Goal: Task Accomplishment & Management: Use online tool/utility

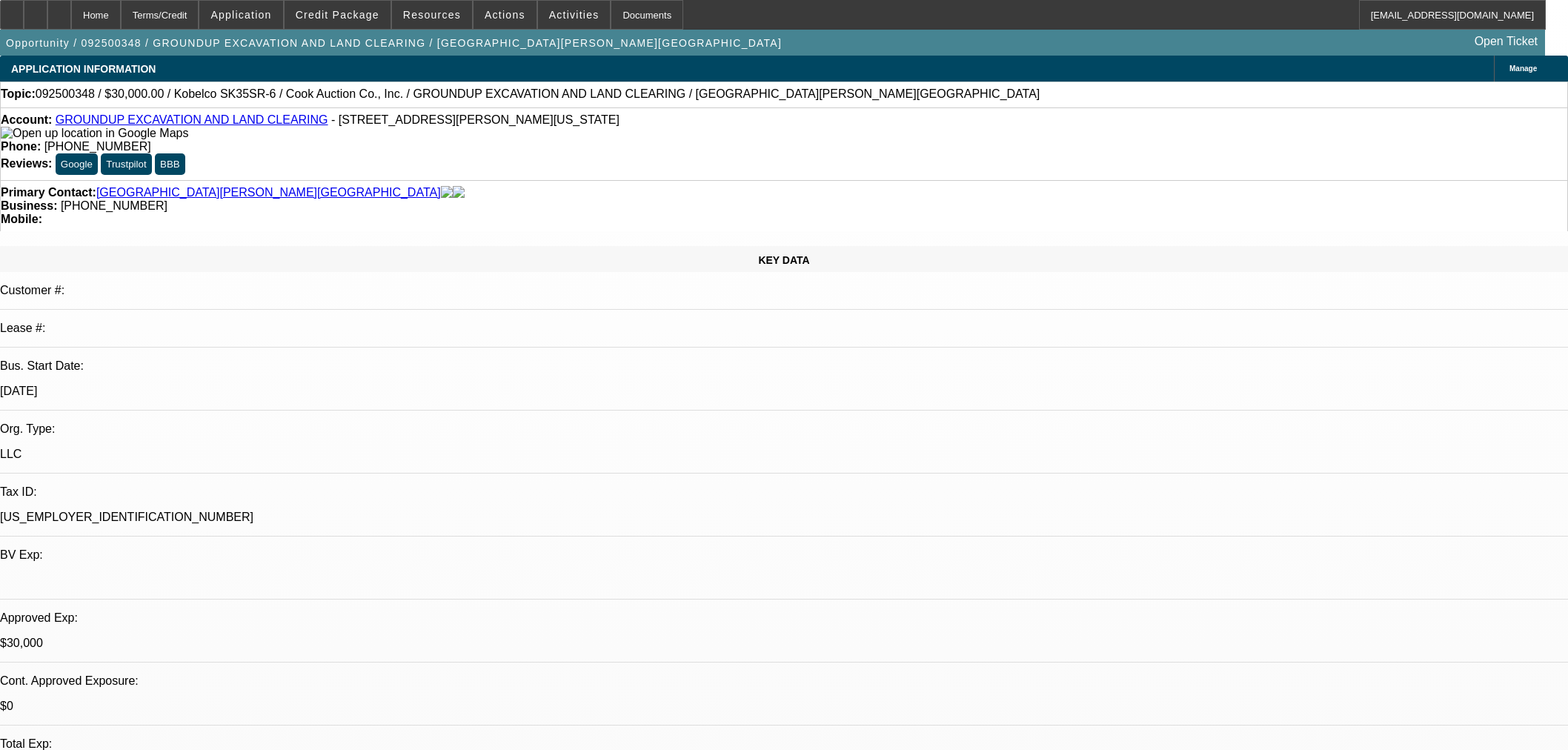
select select "0"
select select "2"
select select "0"
select select "6"
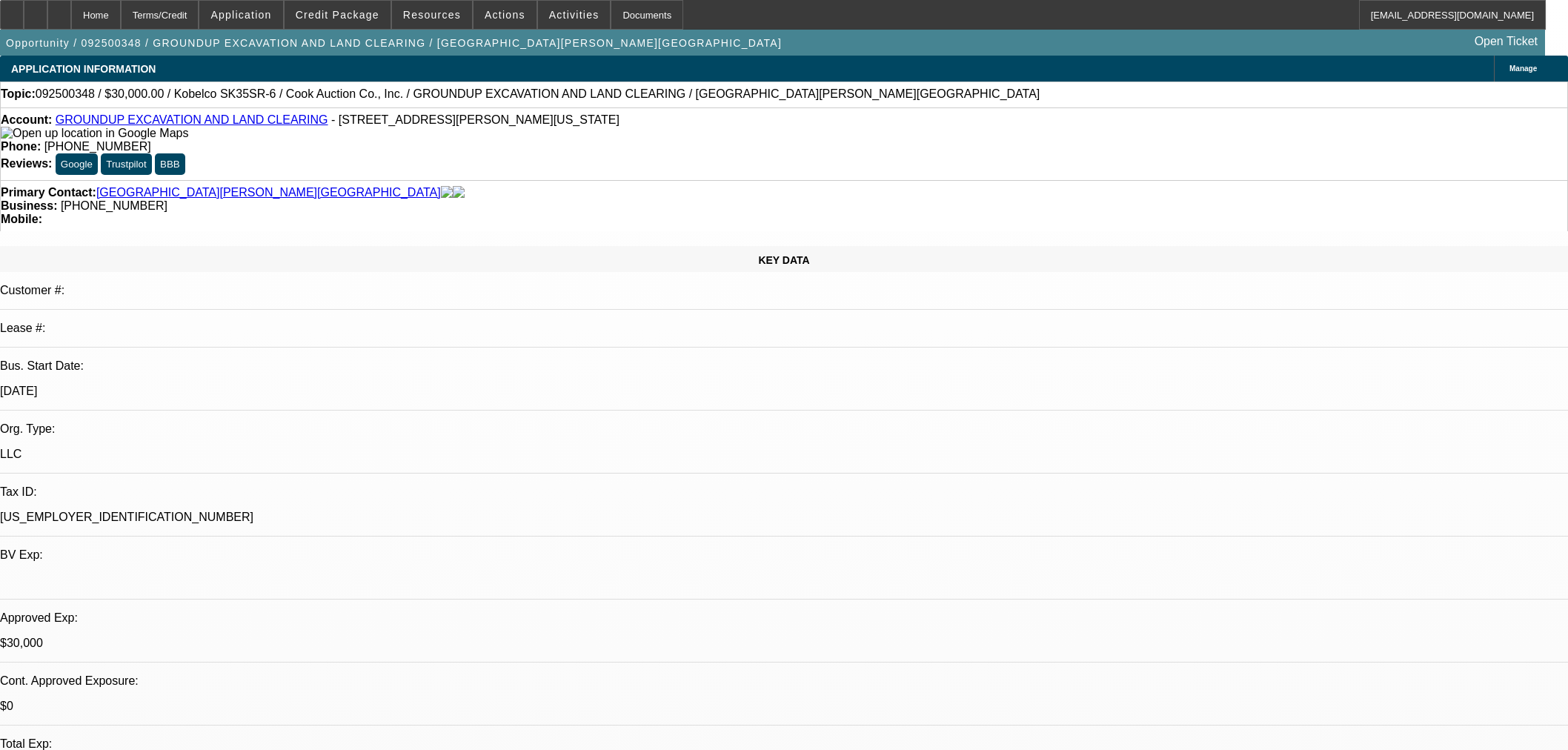
select select "0"
select select "2"
select select "0"
select select "6"
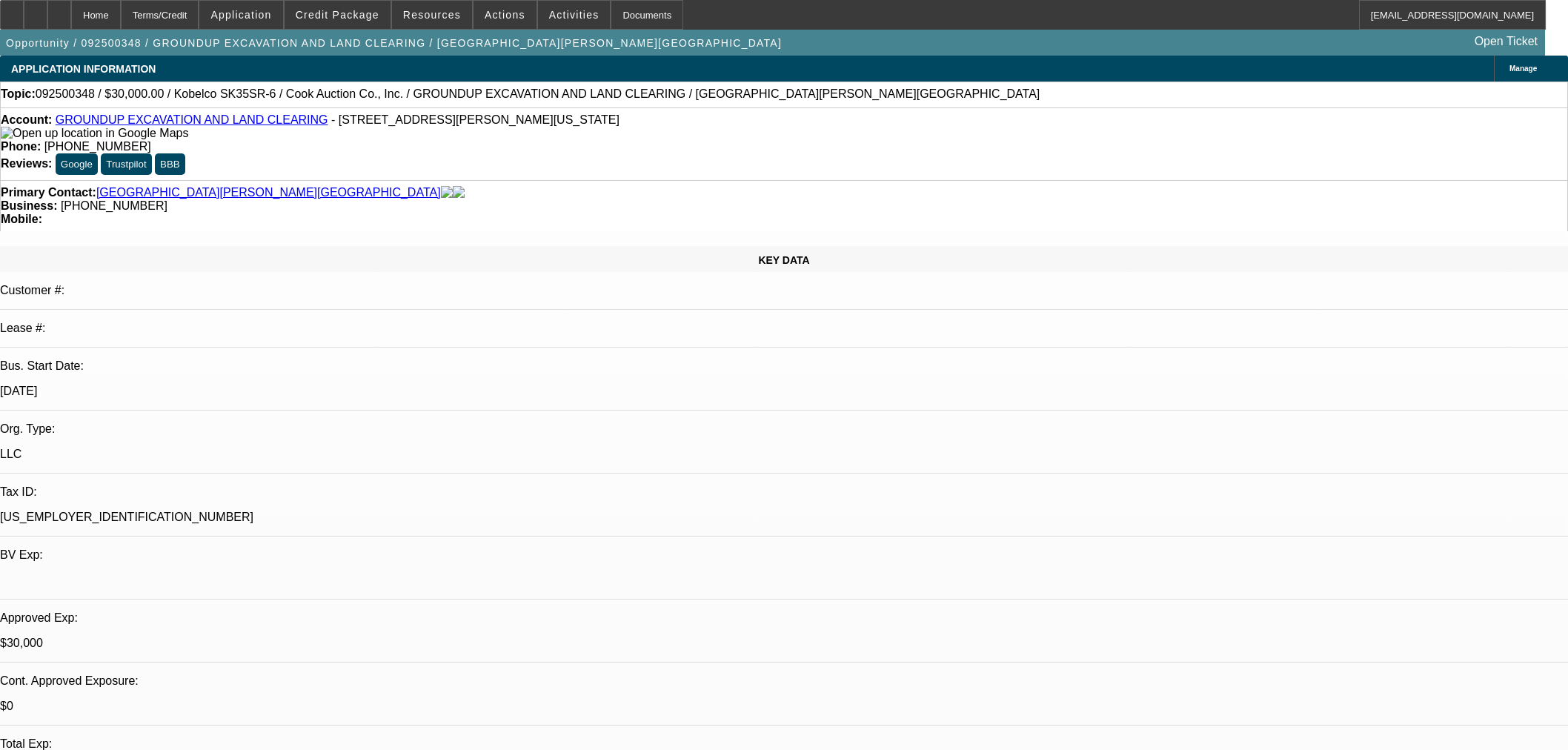
select select "0.15"
select select "2"
select select "0"
select select "6"
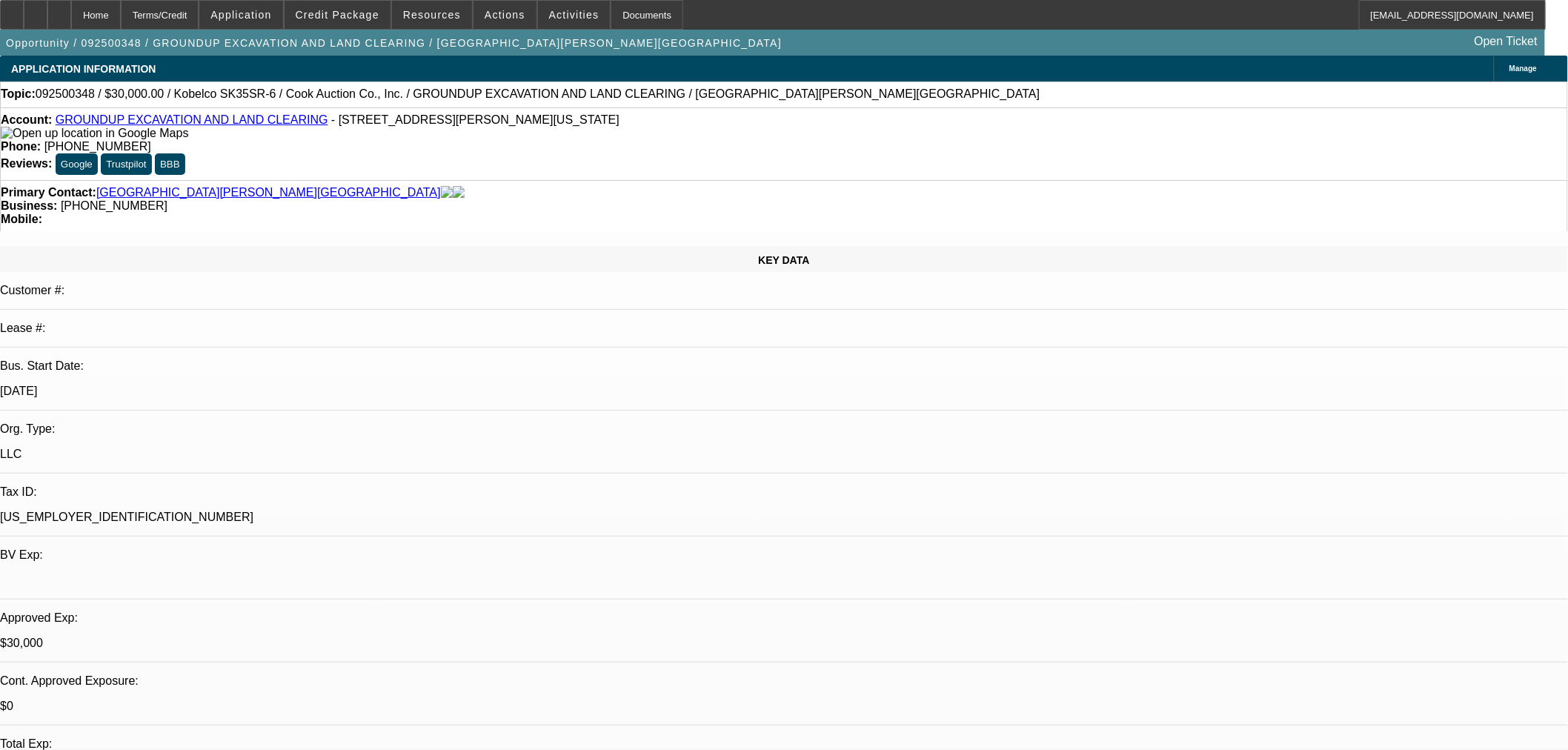
scroll to position [382, 0]
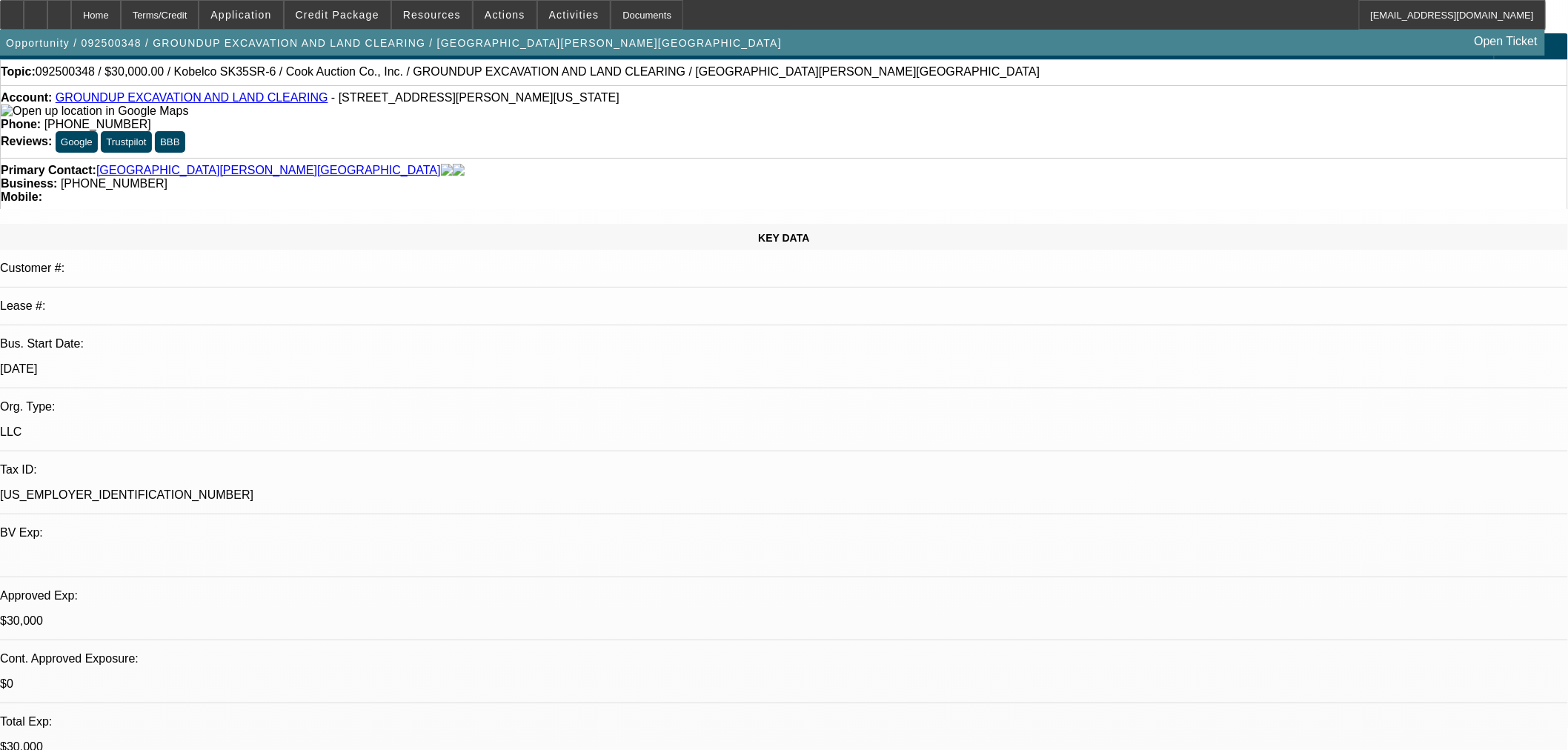
scroll to position [0, 0]
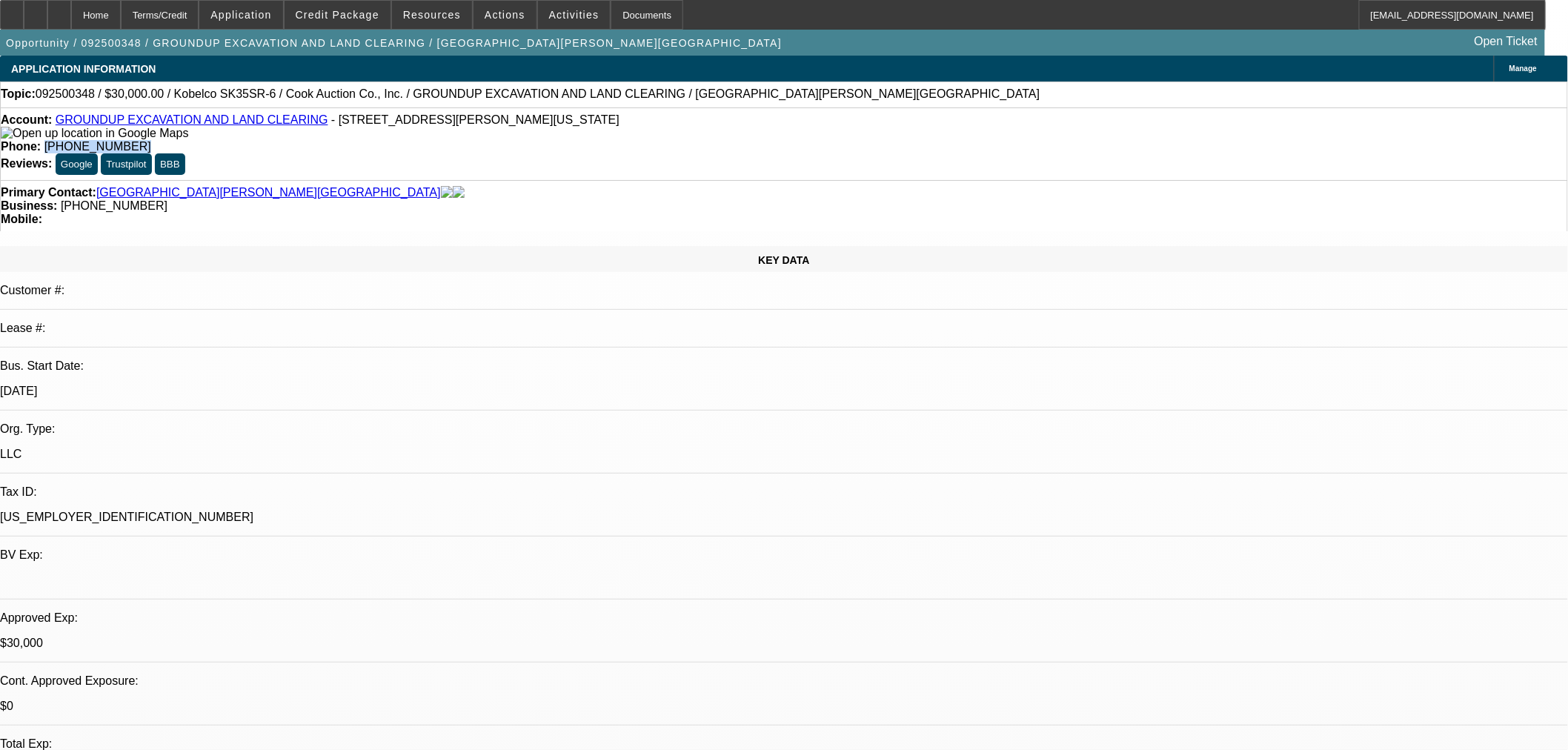
drag, startPoint x: 647, startPoint y: 119, endPoint x: 571, endPoint y: 124, distance: 76.2
click at [571, 140] on div "Phone: [PHONE_NUMBER]" at bounding box center [784, 147] width 1567 height 14
copy span "[PHONE_NUMBER]"
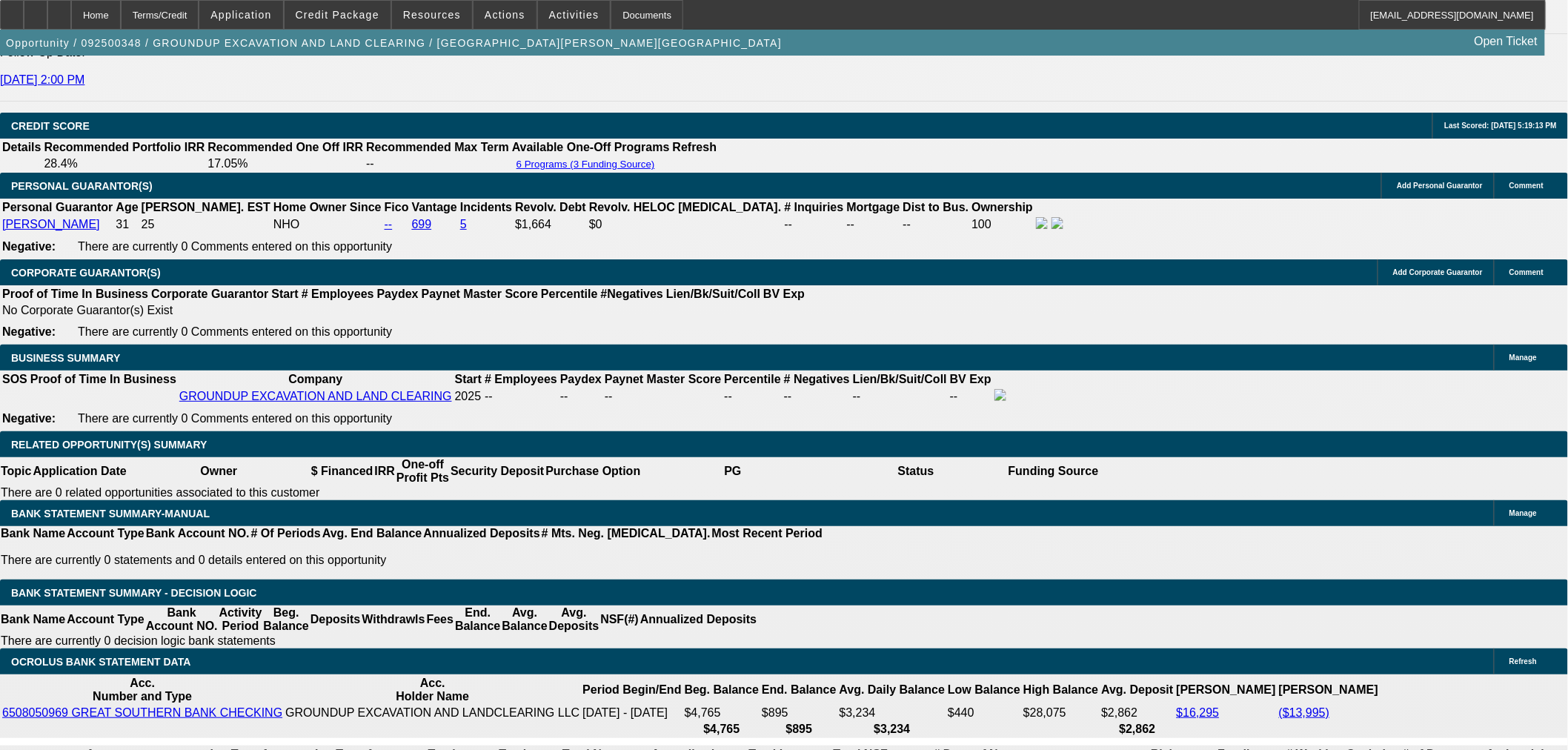
scroll to position [2059, 0]
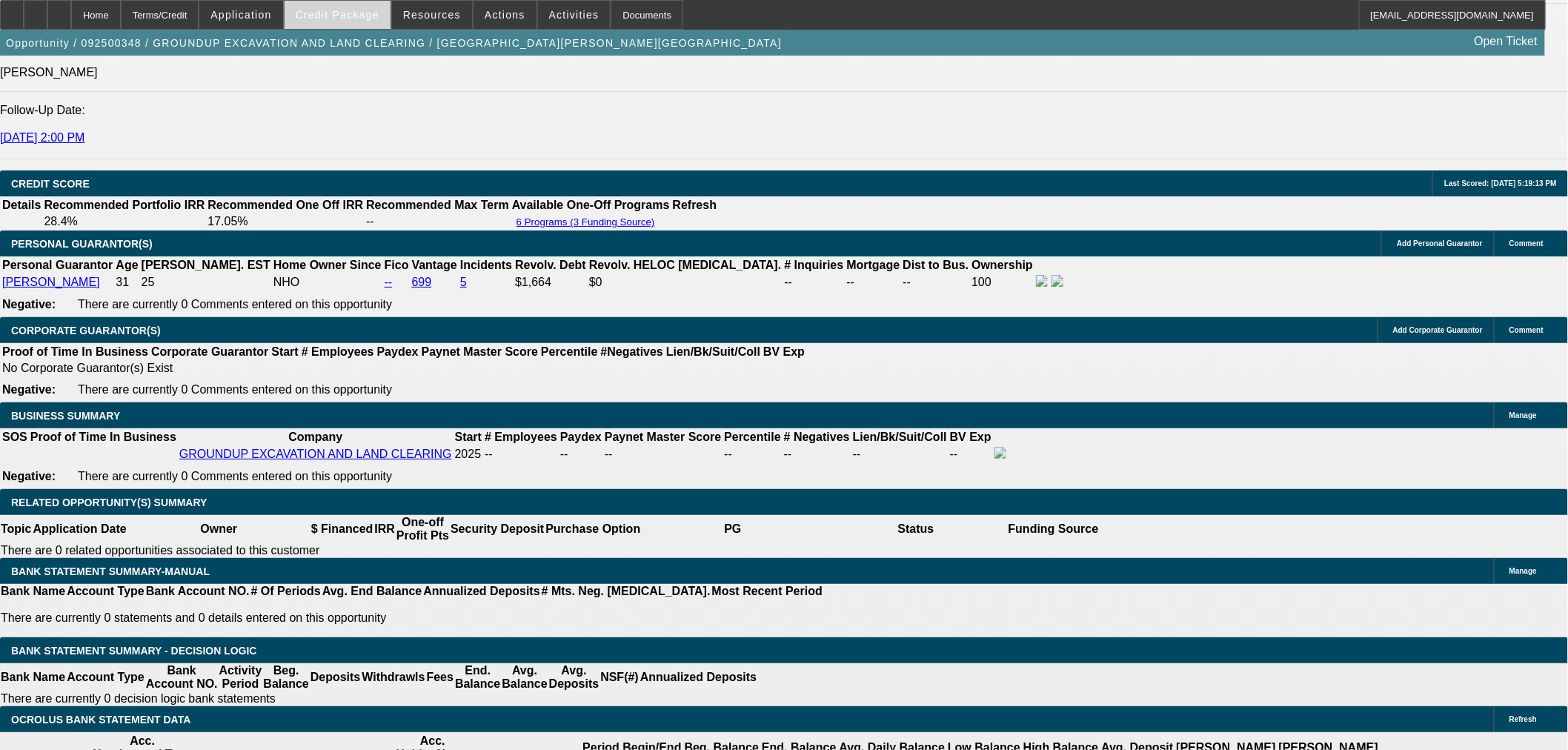
click at [356, 17] on span "Credit Package" at bounding box center [338, 15] width 83 height 12
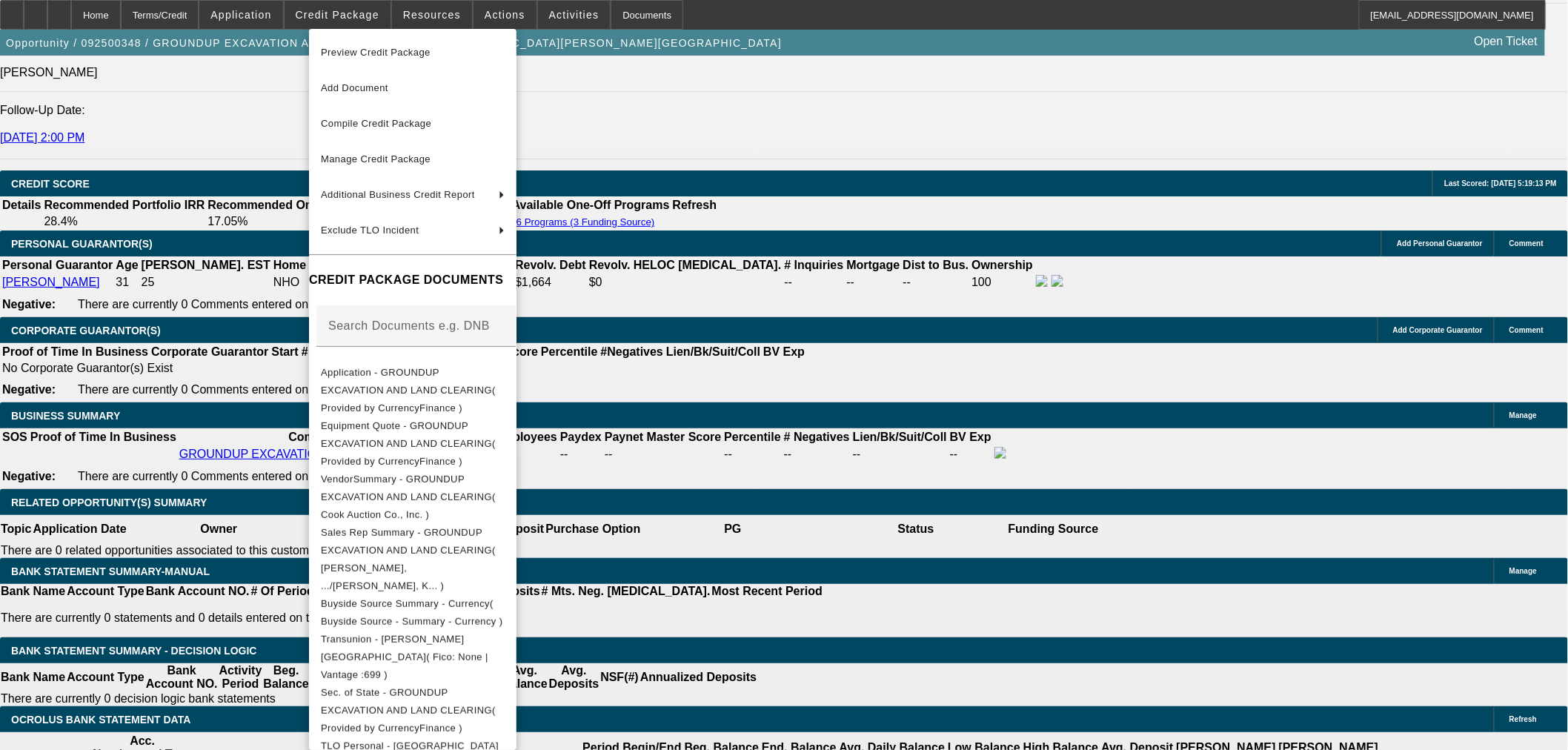
drag, startPoint x: 460, startPoint y: 53, endPoint x: 757, endPoint y: 118, distance: 304.0
click at [460, 53] on span "Preview Credit Package" at bounding box center [413, 52] width 184 height 17
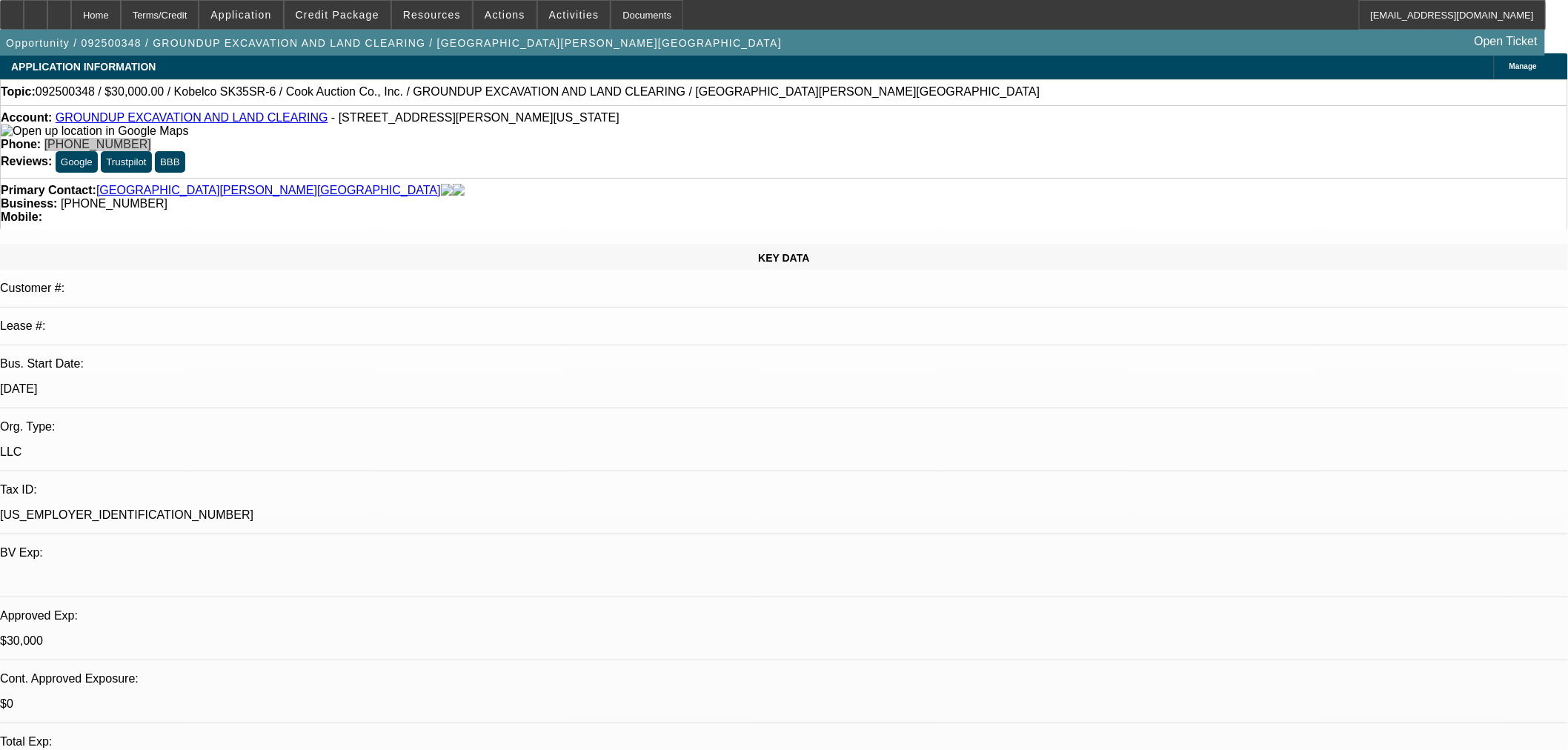
scroll to position [0, 0]
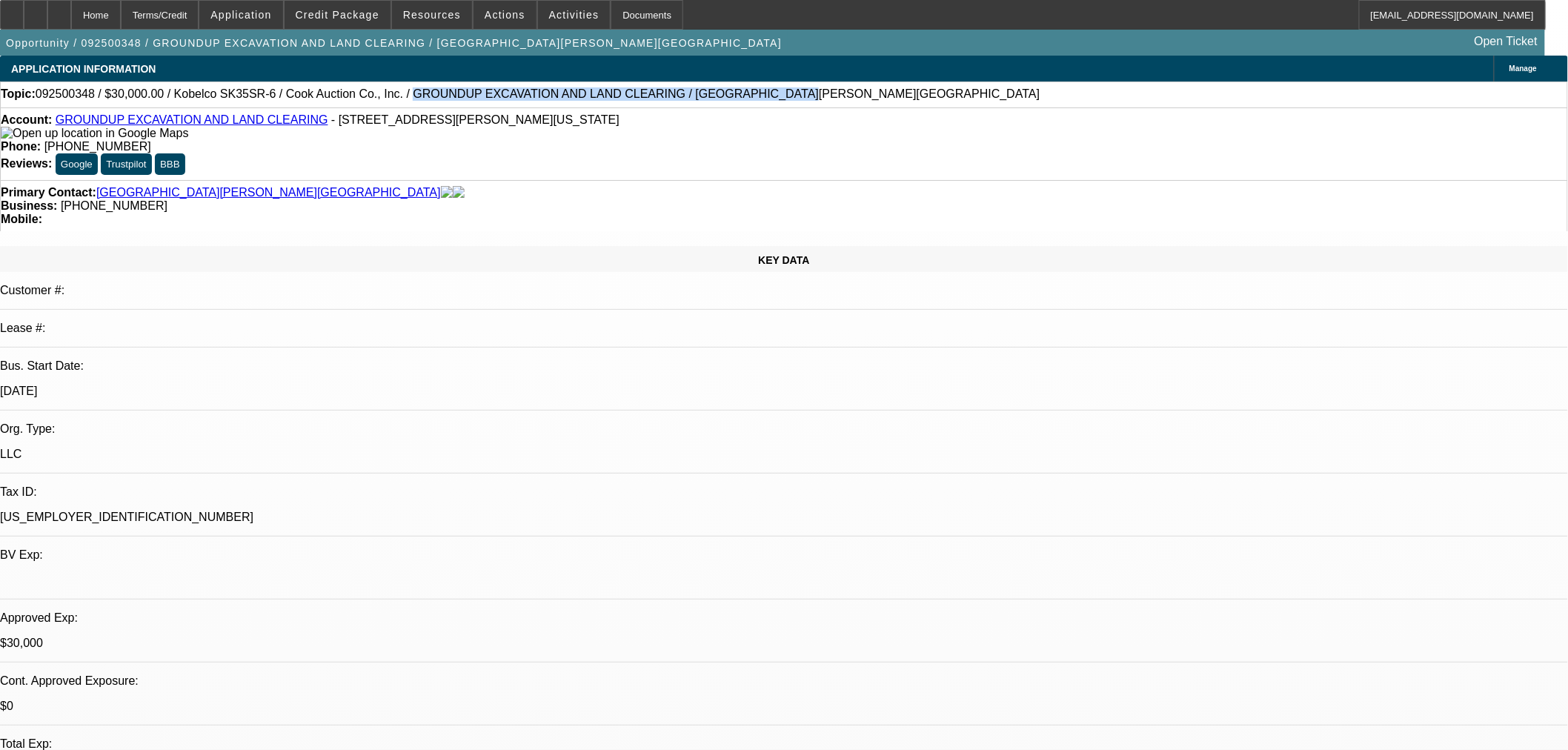
drag, startPoint x: 679, startPoint y: 93, endPoint x: 359, endPoint y: 98, distance: 320.0
click at [359, 98] on div "Topic: 092500348 / $30,000.00 / Kobelco SK35SR-6 / Cook Auction Co., Inc. / GRO…" at bounding box center [784, 94] width 1567 height 14
copy span "GROUNDUP EXCAVATION AND LAND CLEARING / [GEOGRAPHIC_DATA][PERSON_NAME][GEOGRAPH…"
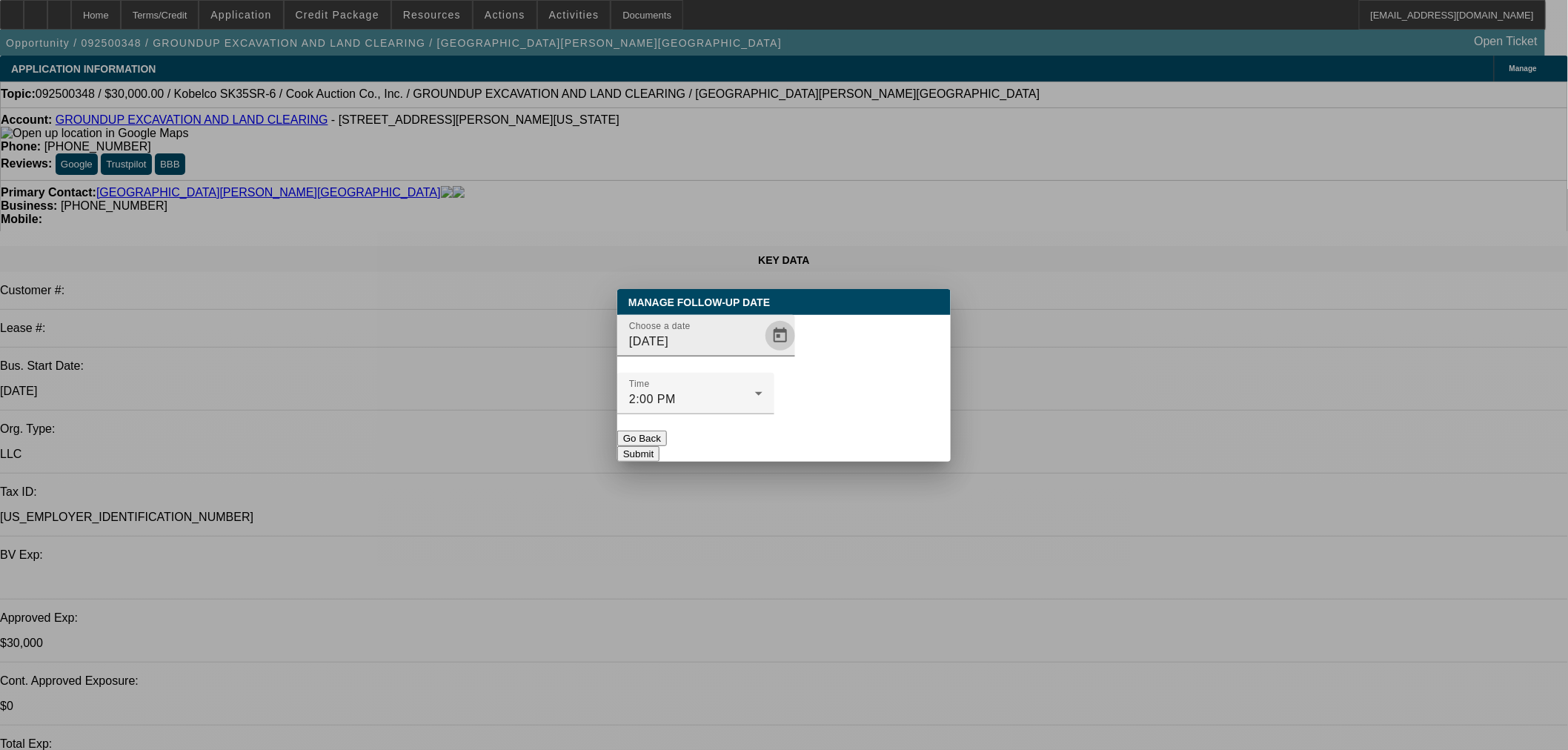
click at [763, 354] on span "Open calendar" at bounding box center [780, 336] width 36 height 36
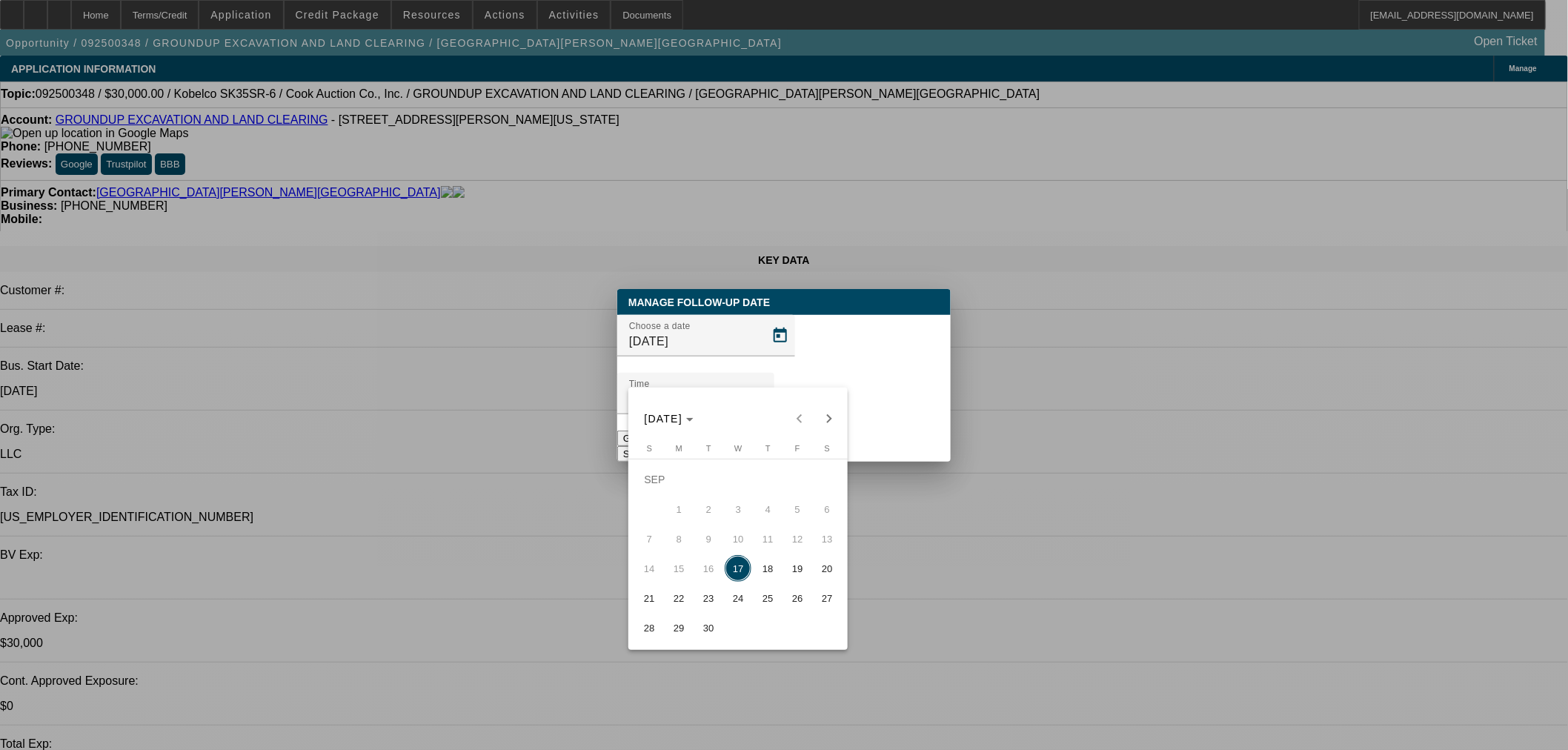
click at [799, 572] on span "19" at bounding box center [797, 568] width 27 height 27
type input "[DATE]"
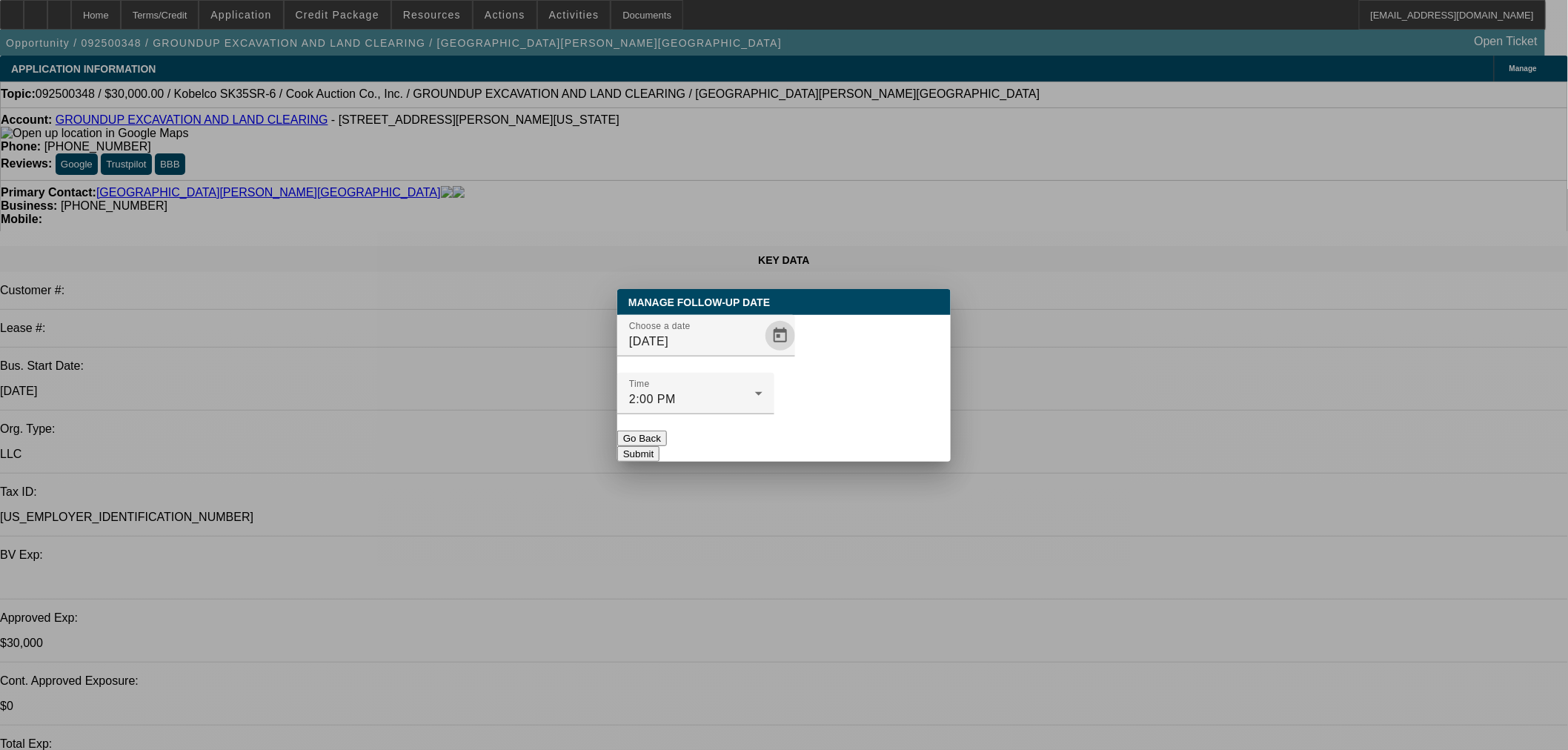
click at [660, 446] on button "Submit" at bounding box center [639, 454] width 43 height 16
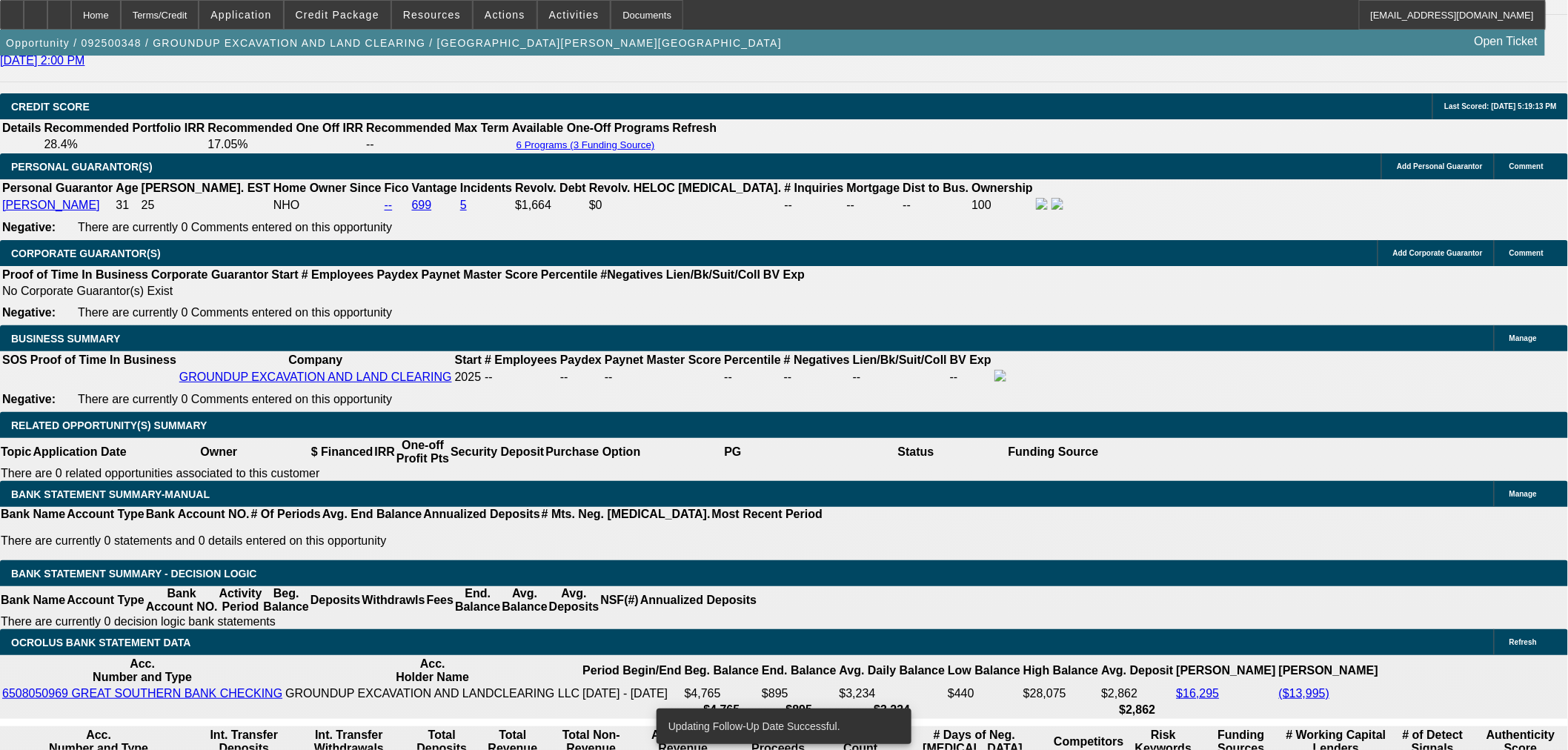
scroll to position [2197, 0]
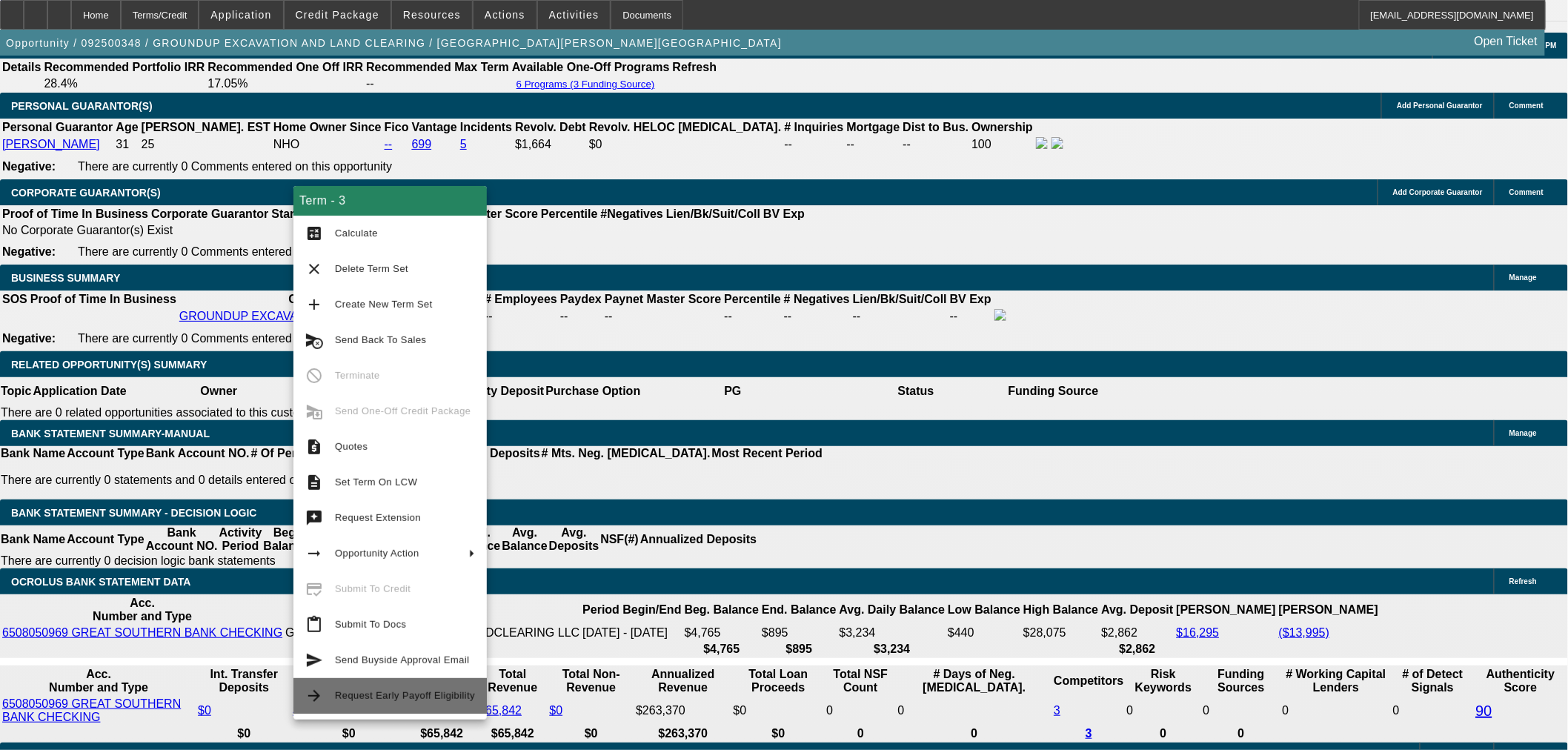
click at [421, 702] on span "Request Early Payoff Eligibility" at bounding box center [405, 695] width 140 height 17
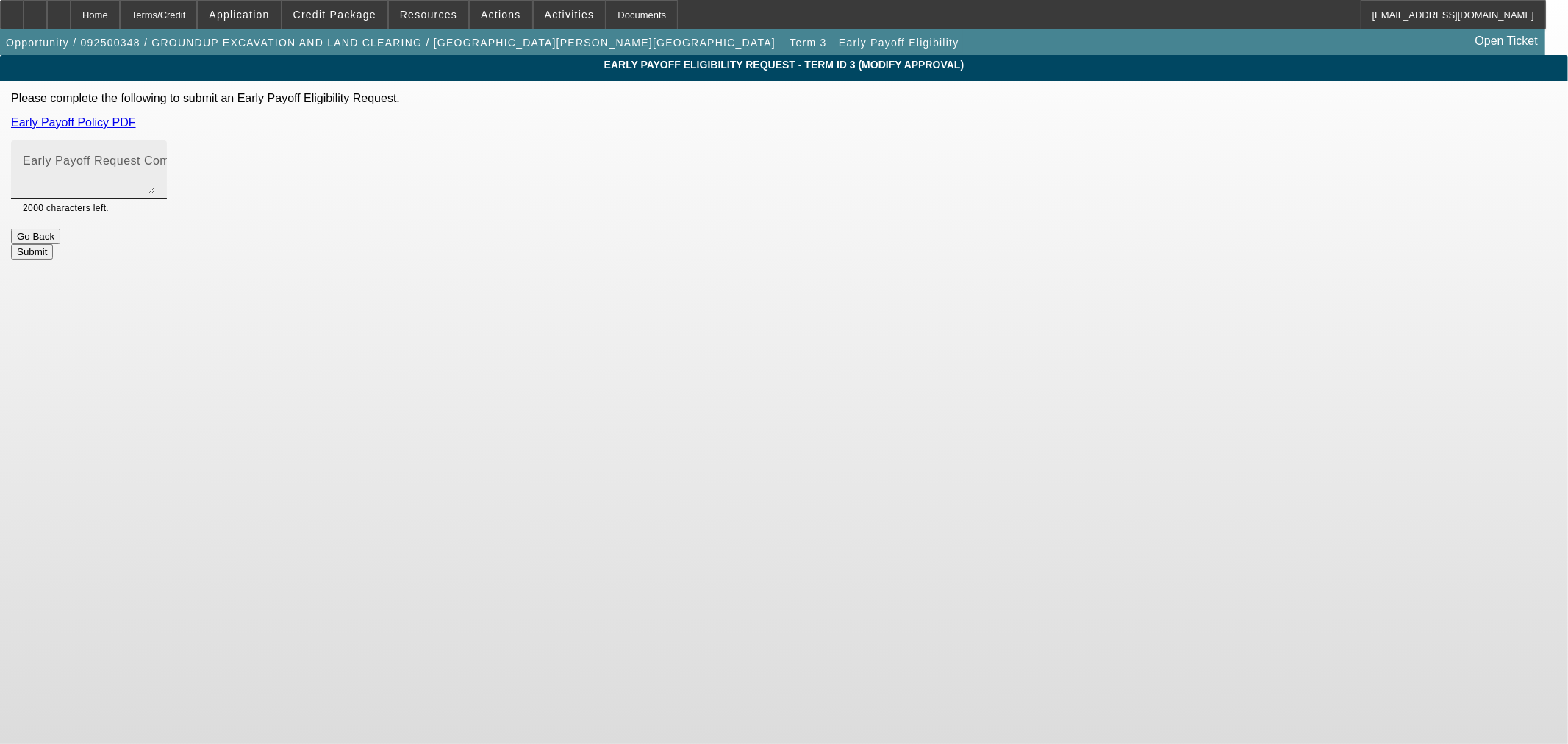
click at [198, 165] on mat-label "Early Payoff Request Comment" at bounding box center [110, 160] width 175 height 13
click at [155, 165] on textarea "Early Payoff Request Comment" at bounding box center [89, 175] width 132 height 35
type textarea "C"
type textarea "Went over approval with the customer. He is requesting EPO. Said he typically p…"
click at [53, 244] on button "Submit" at bounding box center [32, 252] width 42 height 16
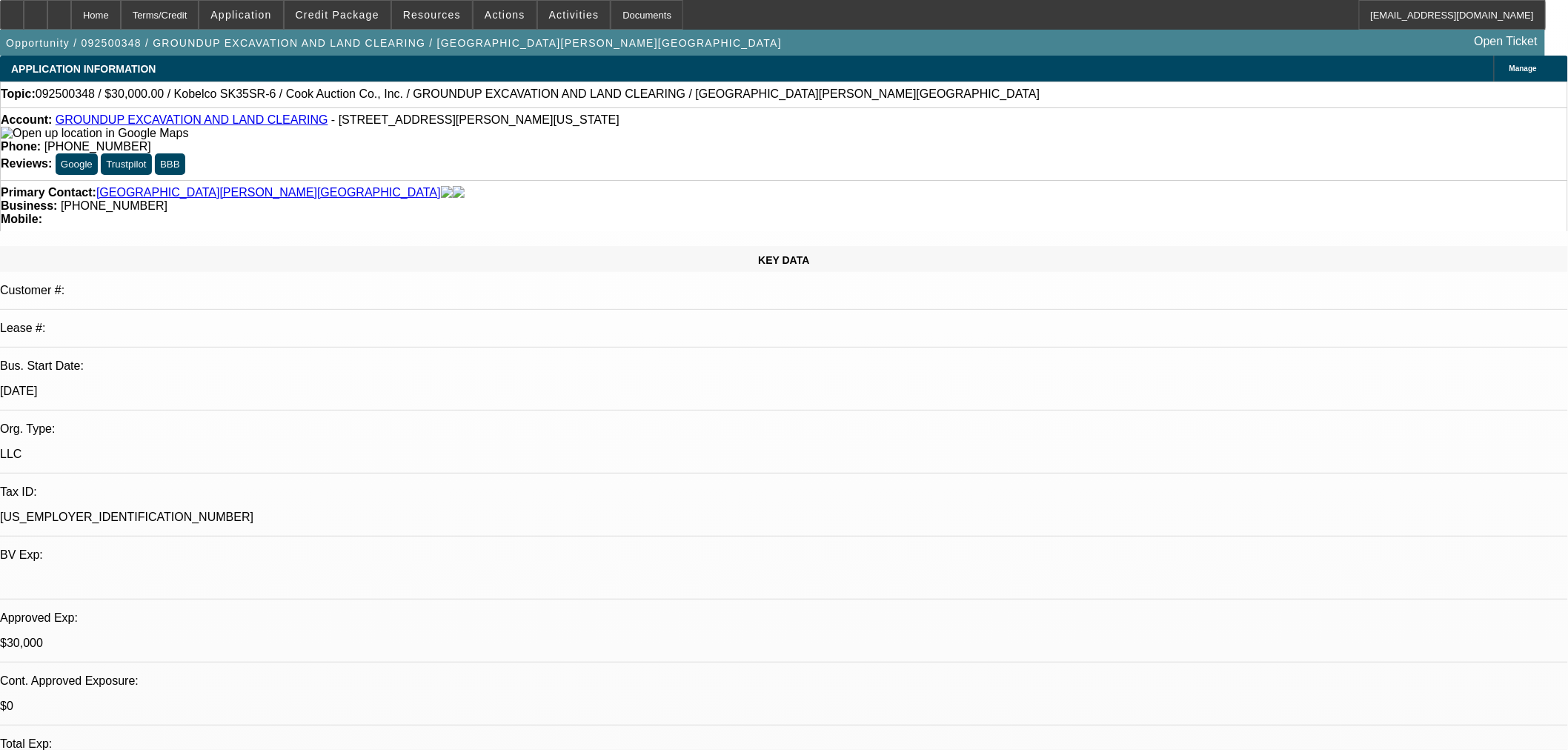
select select "0"
select select "2"
select select "0"
select select "6"
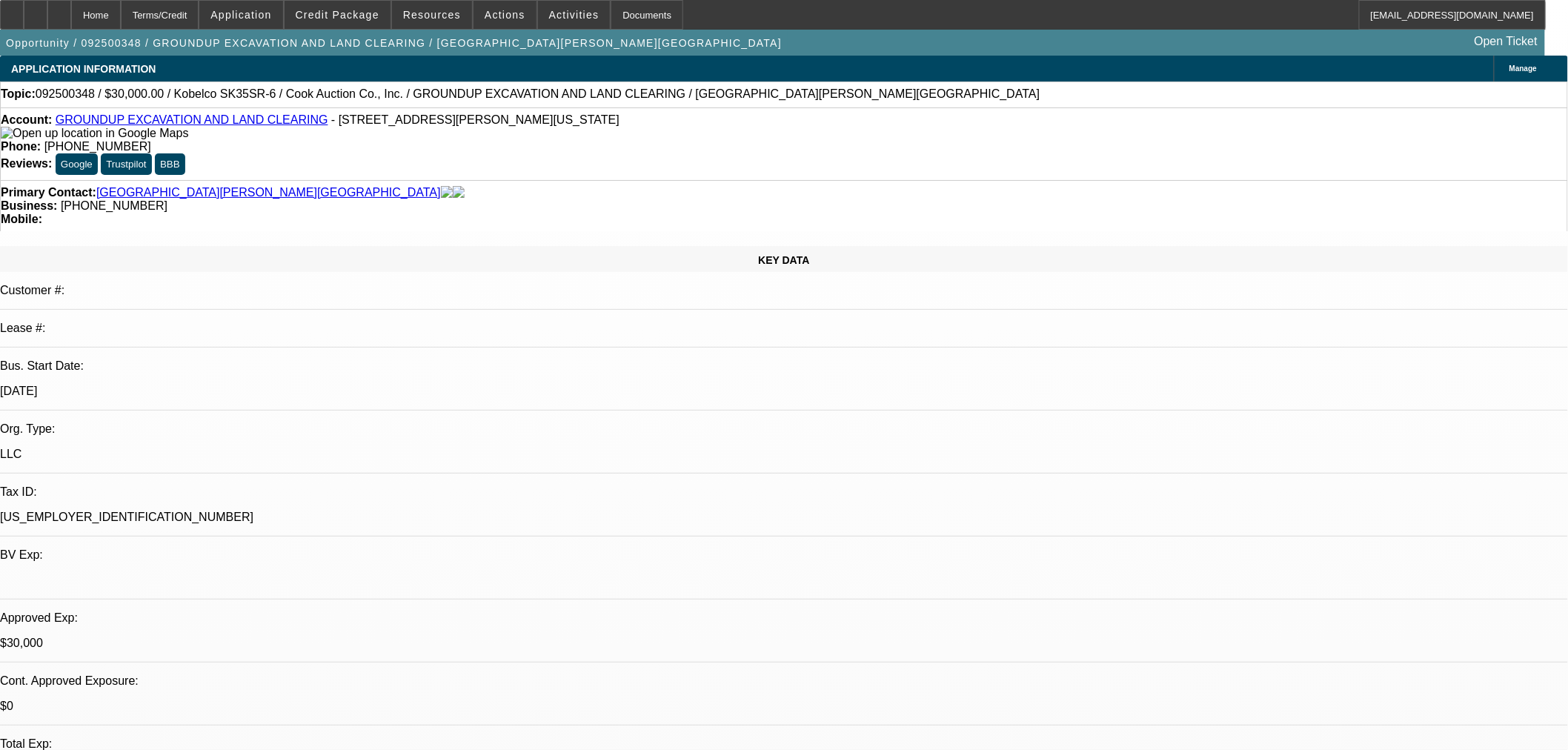
select select "0"
select select "2"
select select "0"
select select "6"
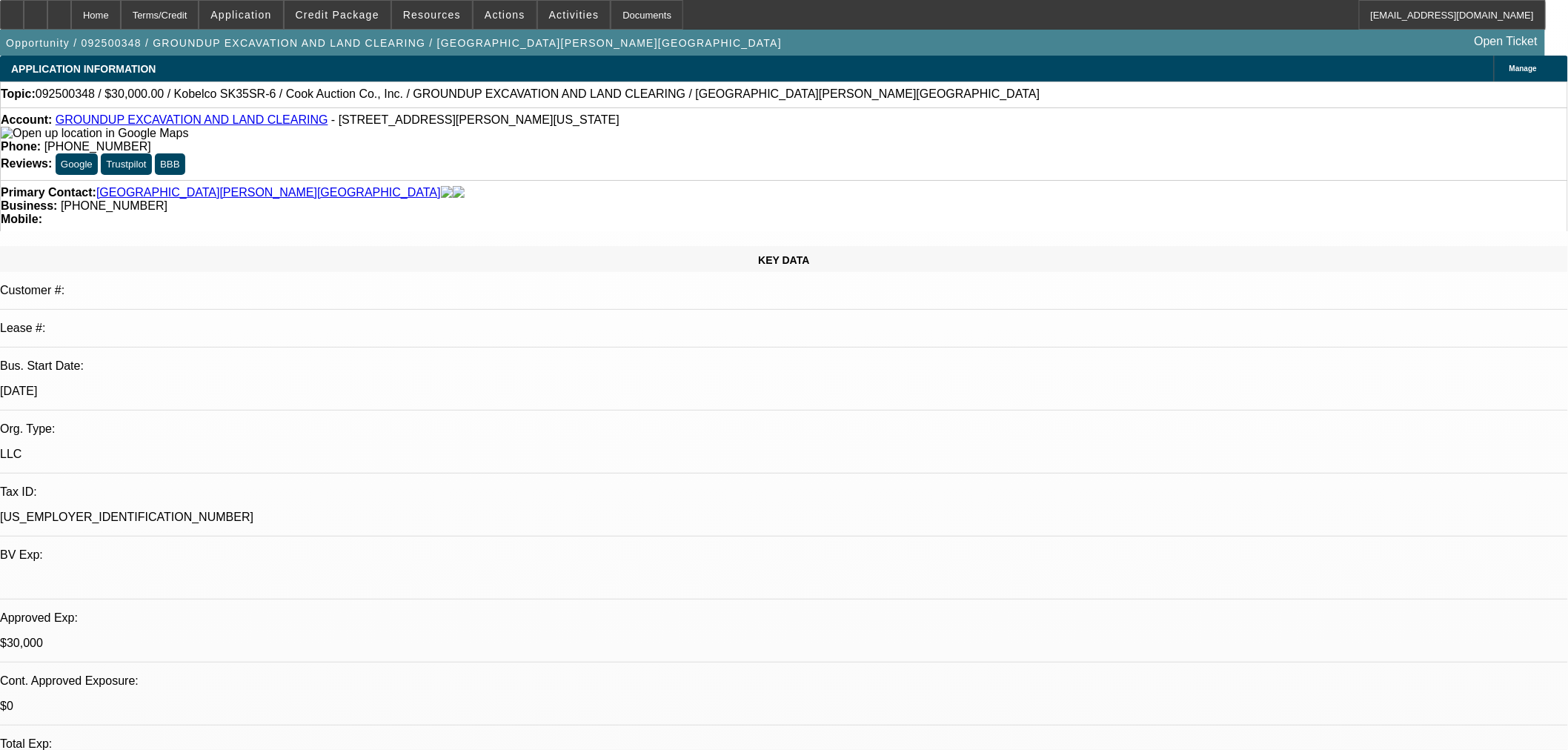
select select "0.15"
select select "2"
select select "0"
select select "6"
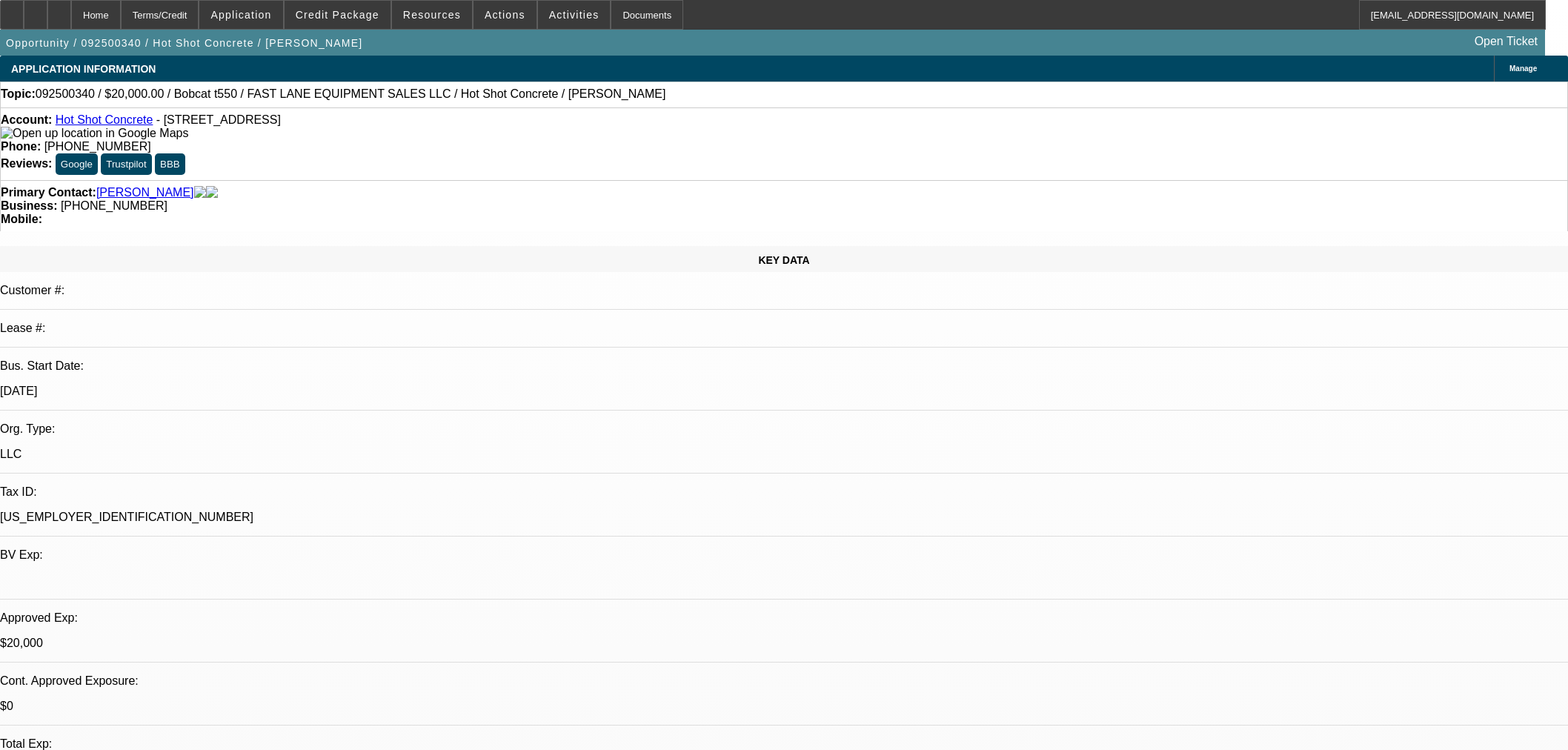
select select "0"
select select "2"
select select "0"
select select "6"
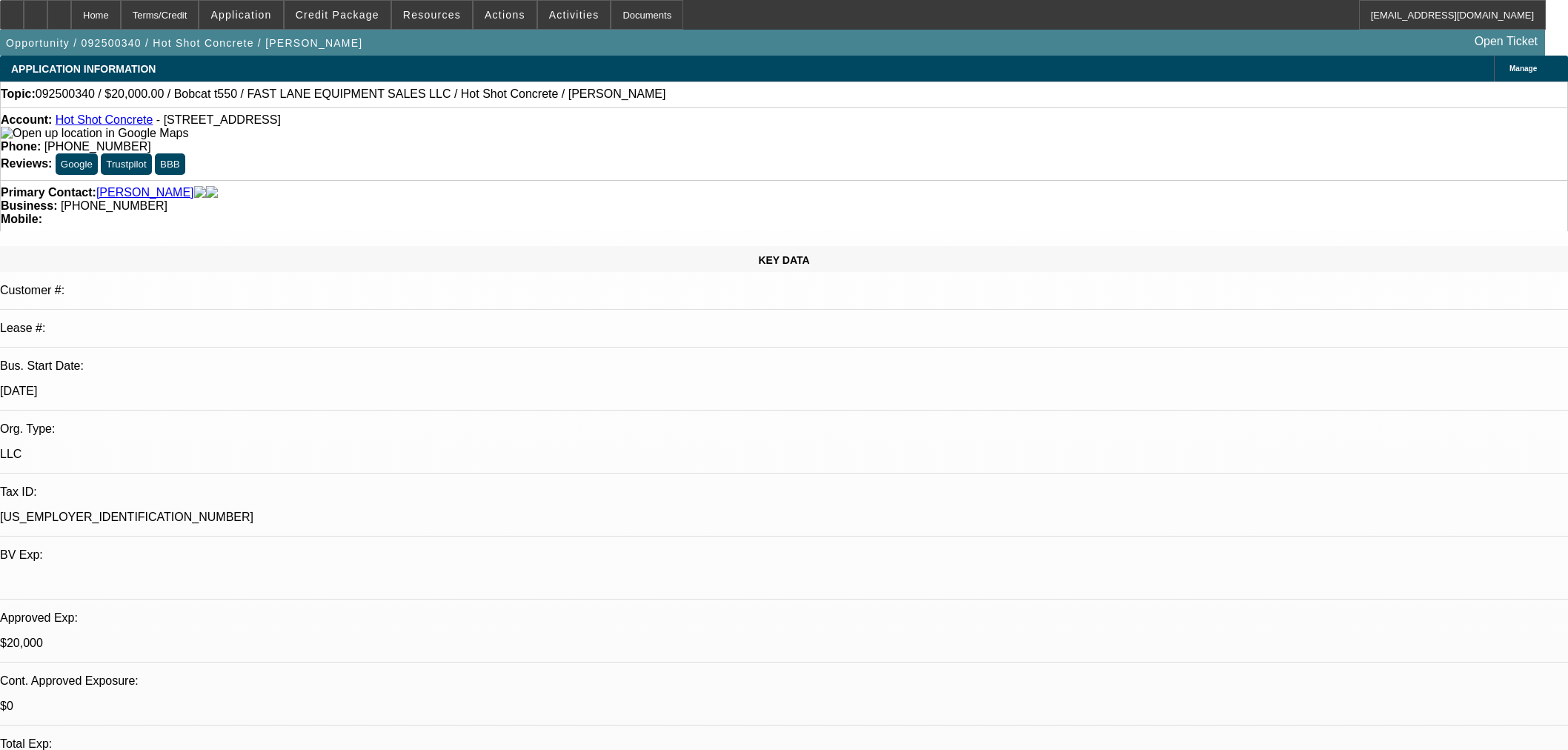
select select "0"
select select "2"
select select "0"
select select "6"
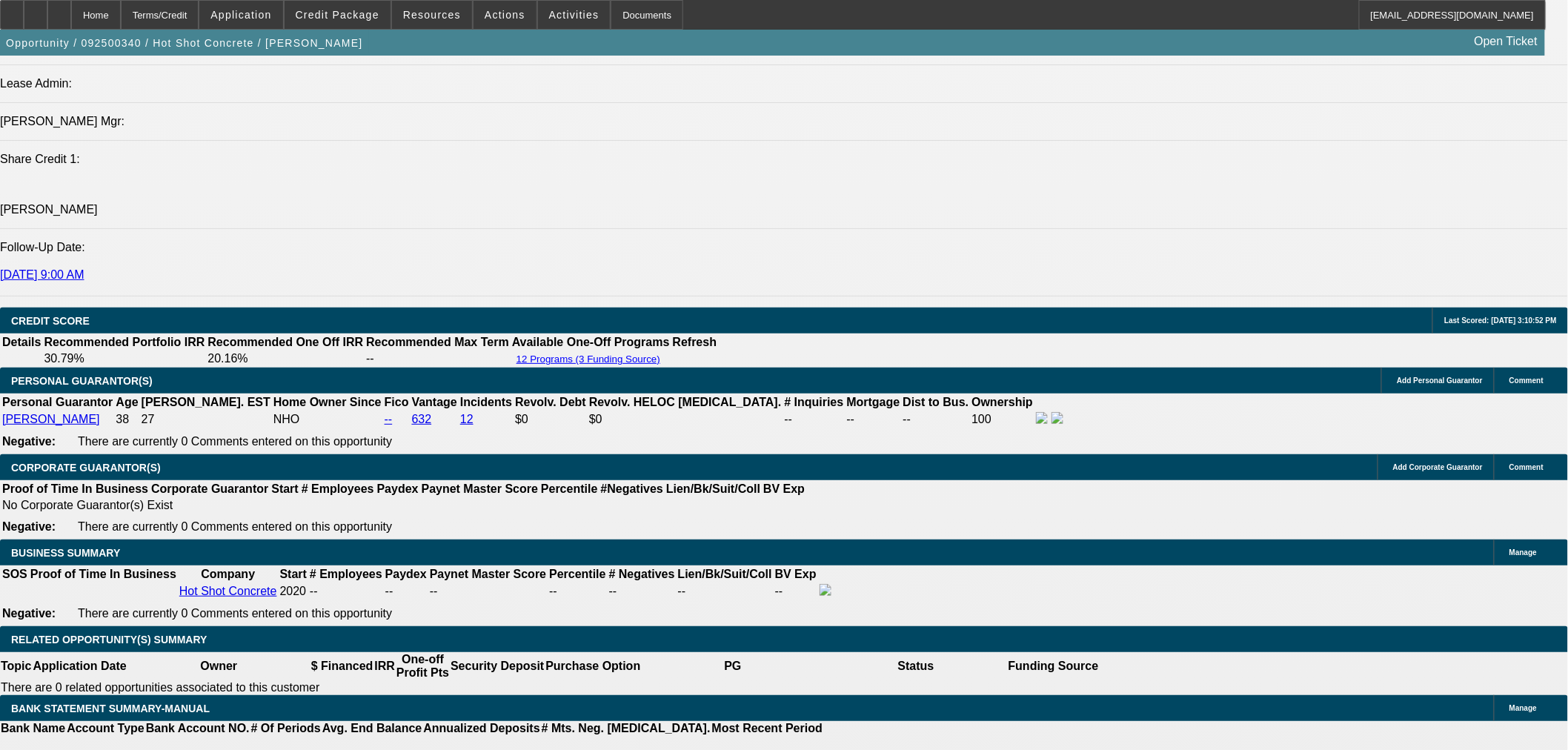
scroll to position [131, 0]
drag, startPoint x: 1355, startPoint y: 614, endPoint x: 1264, endPoint y: 610, distance: 91.1
copy td "(480) 586-2488"
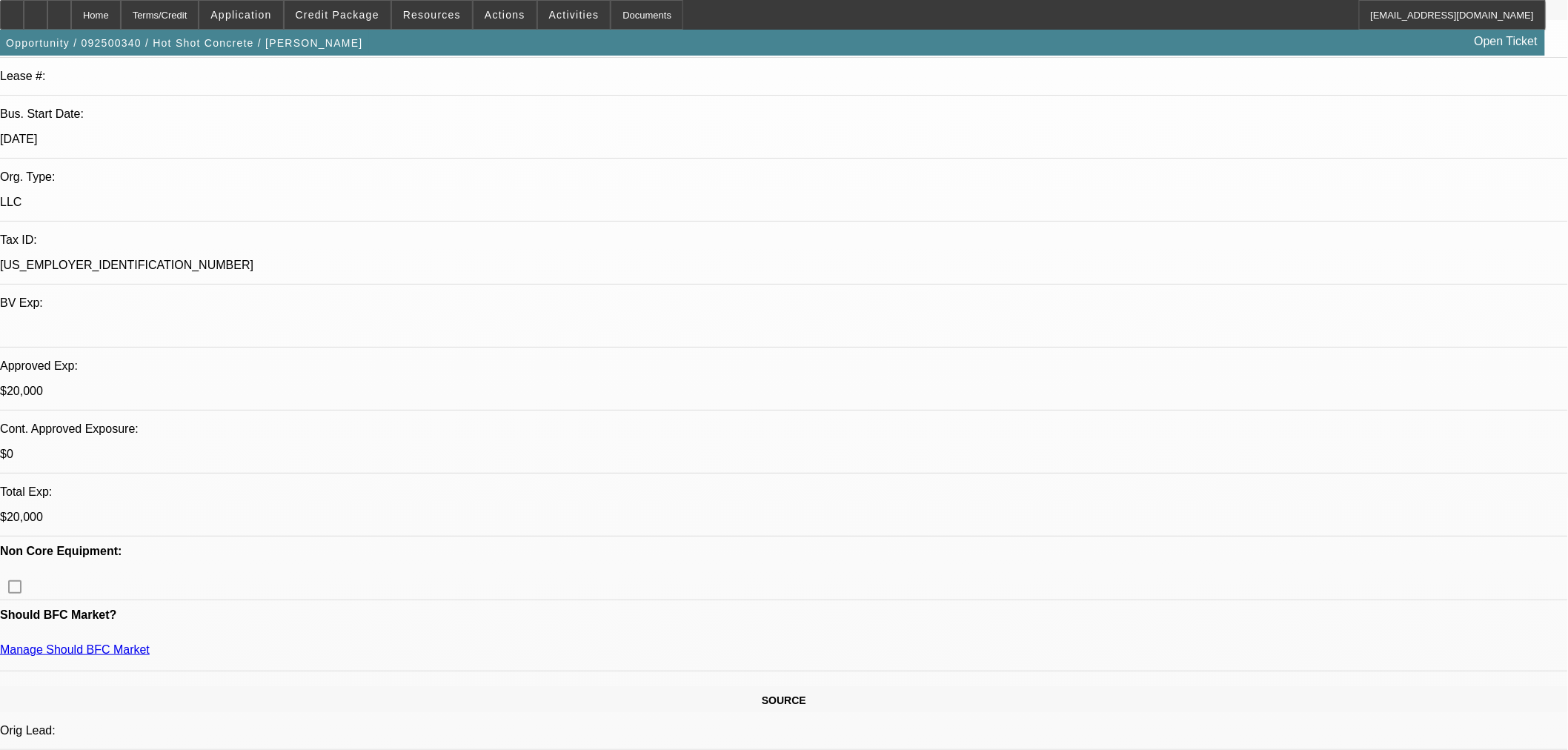
scroll to position [274, 0]
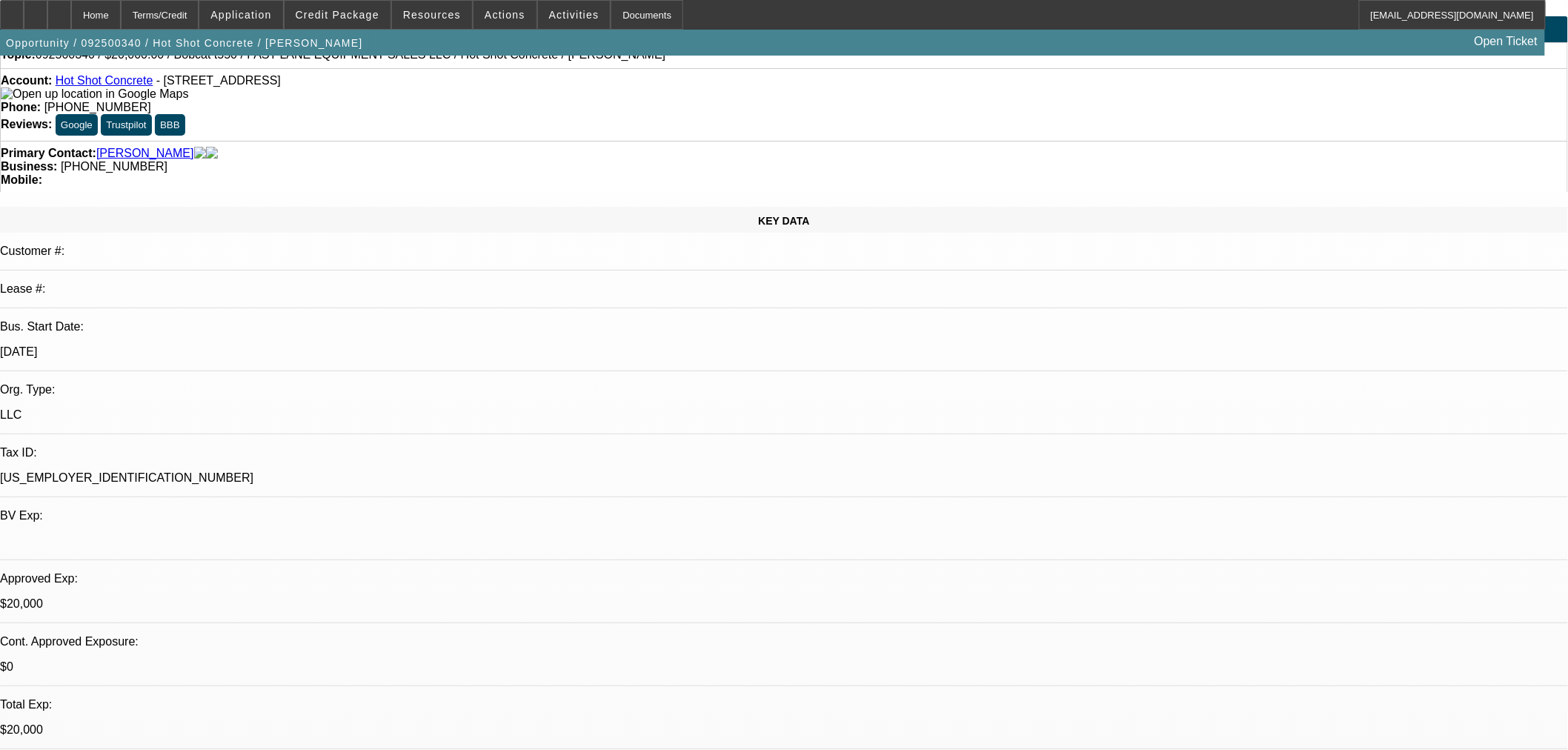
scroll to position [0, 0]
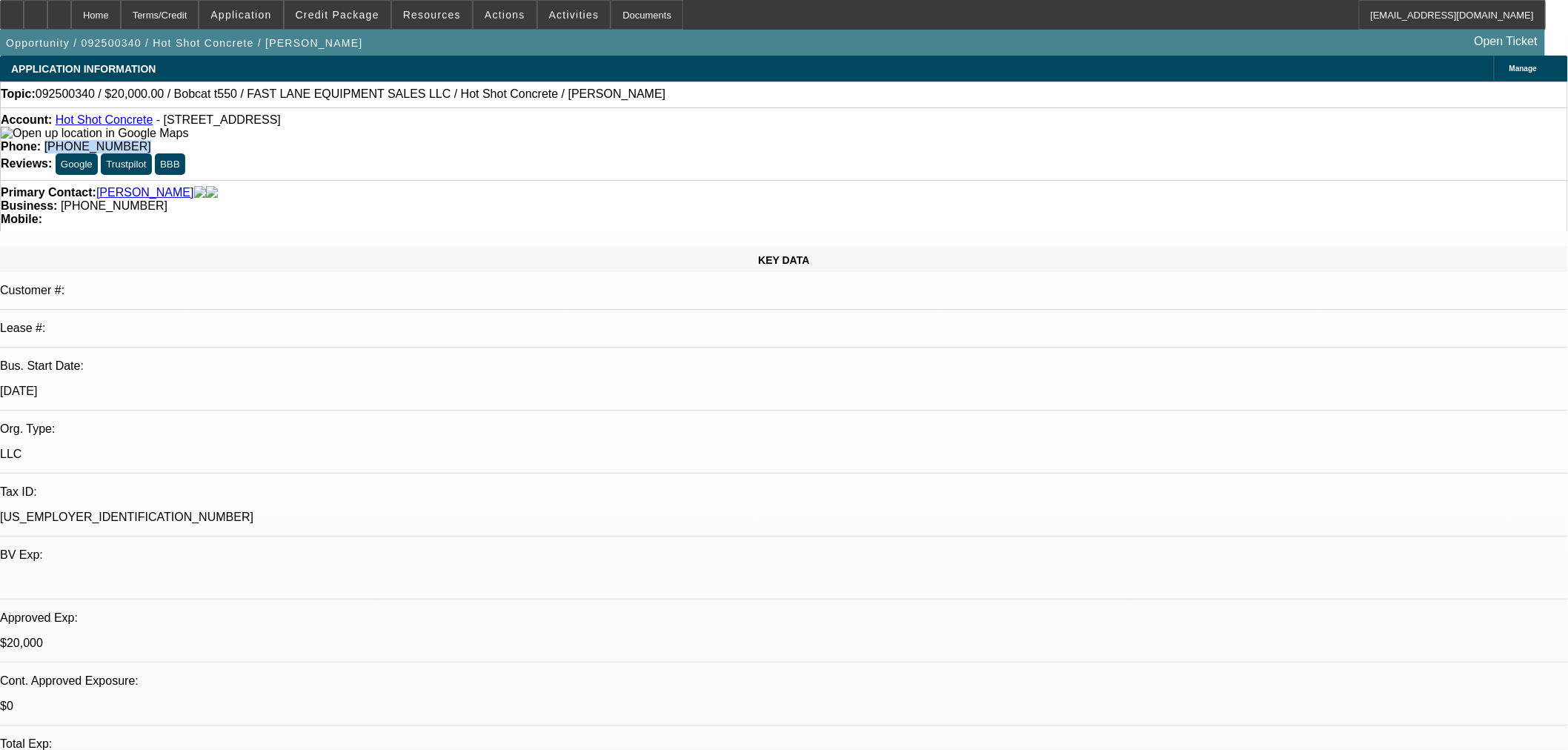
drag, startPoint x: 638, startPoint y: 123, endPoint x: 569, endPoint y: 127, distance: 69.1
click at [569, 140] on div "Phone: (817) 323-8346" at bounding box center [784, 147] width 1567 height 14
click at [682, 138] on div "Account: Hot Shot Concrete - 361 Chaparral Ln, Springtown, TX 76082 Phone: (817…" at bounding box center [784, 144] width 1568 height 73
drag, startPoint x: 644, startPoint y: 124, endPoint x: 569, endPoint y: 128, distance: 75.1
click at [569, 140] on div "Phone: (817) 323-8346" at bounding box center [784, 147] width 1567 height 14
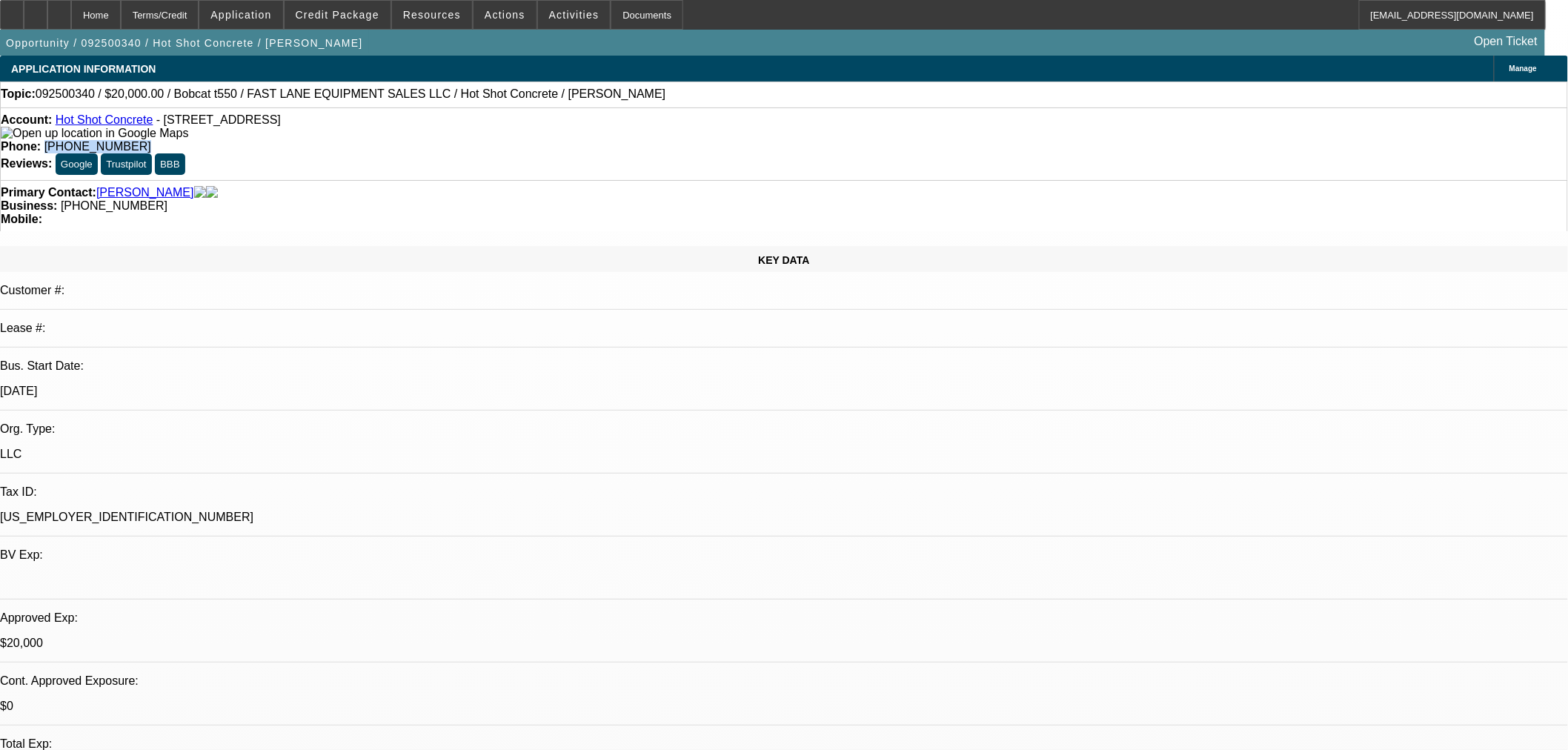
copy span "(817) 323-8346"
radio input "true"
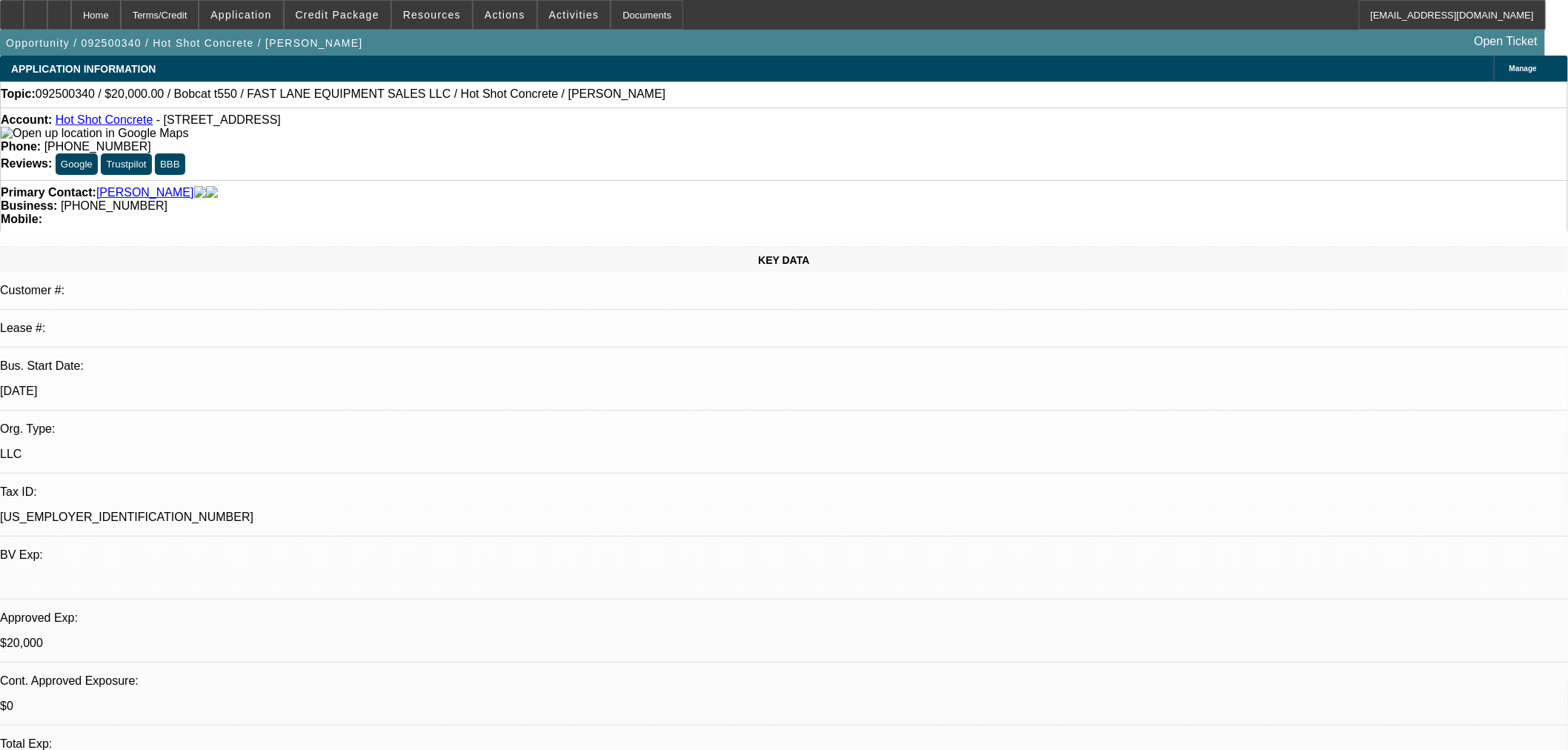
type textarea "VM full. Try again in at 3:45."
radio input "true"
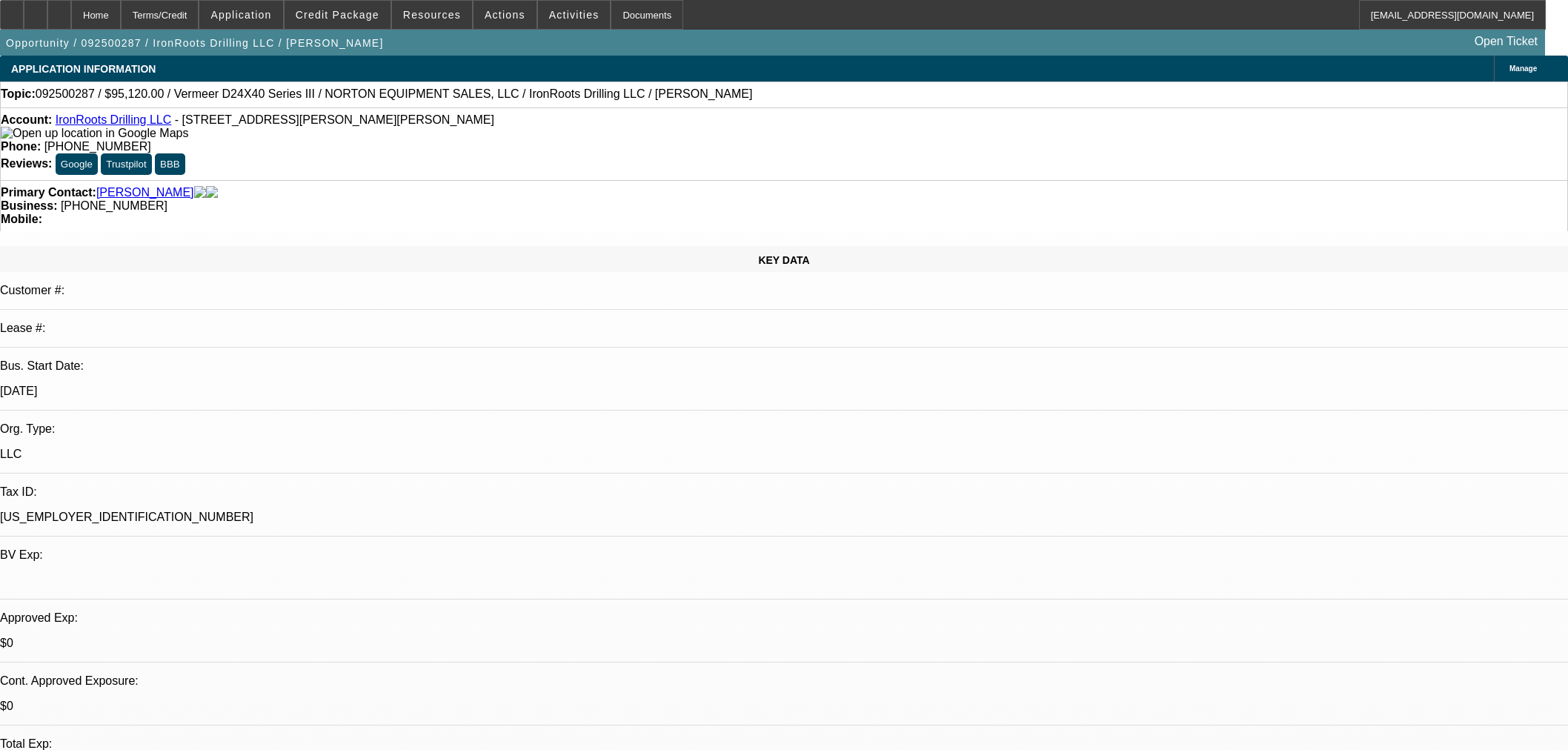
select select "0.2"
select select "2"
select select "0"
select select "6"
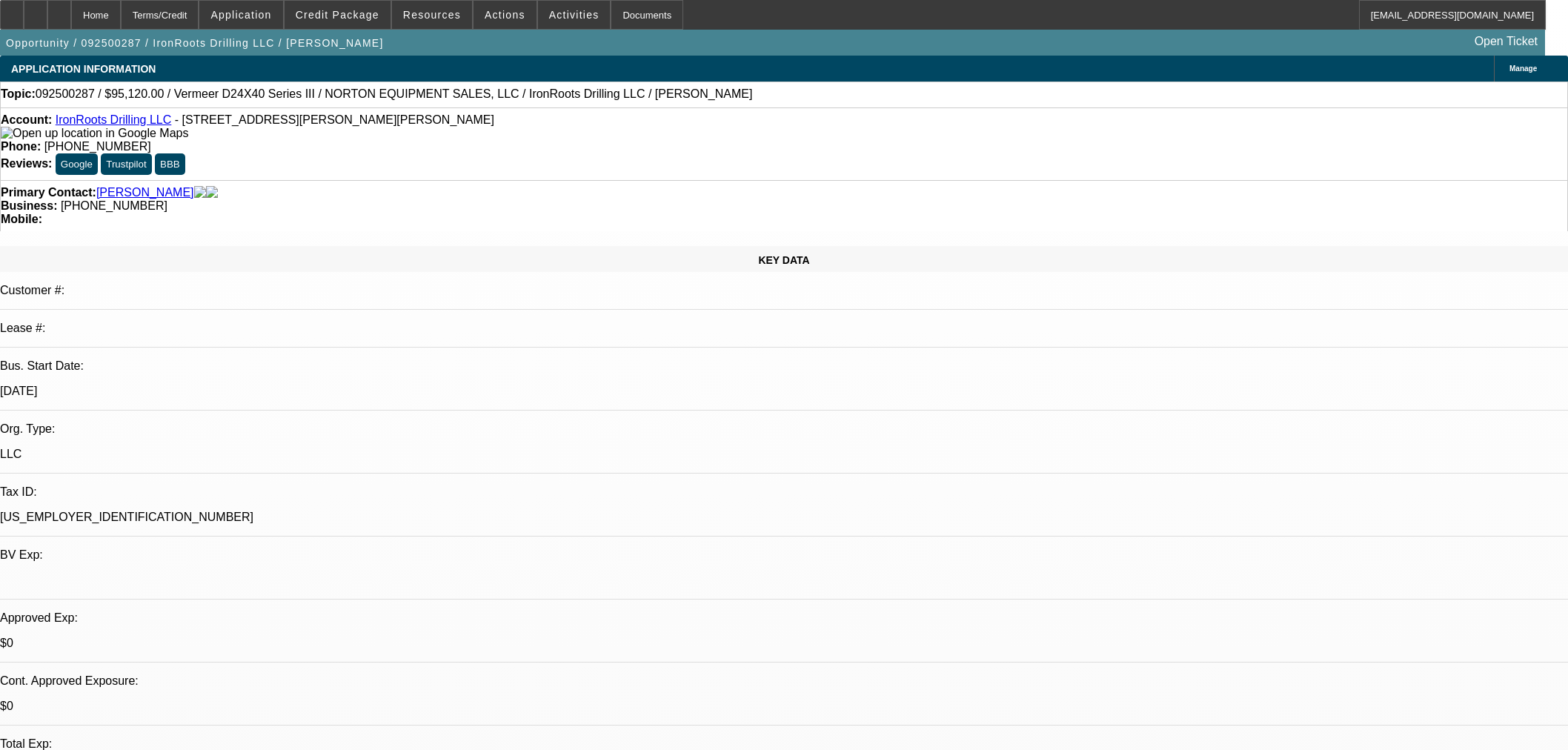
select select "0.2"
select select "2"
select select "0"
select select "6"
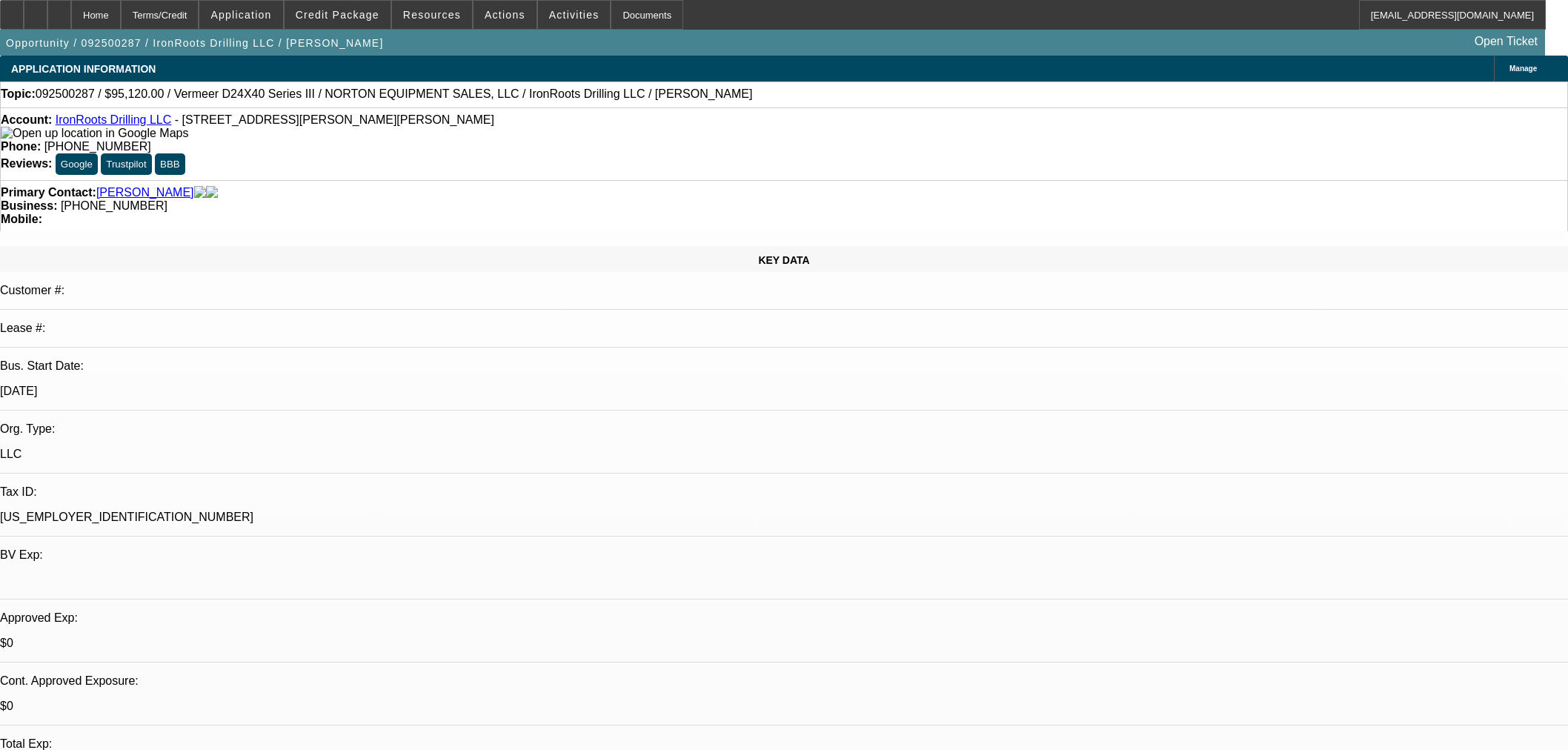
select select "0.2"
select select "2"
select select "0"
select select "6"
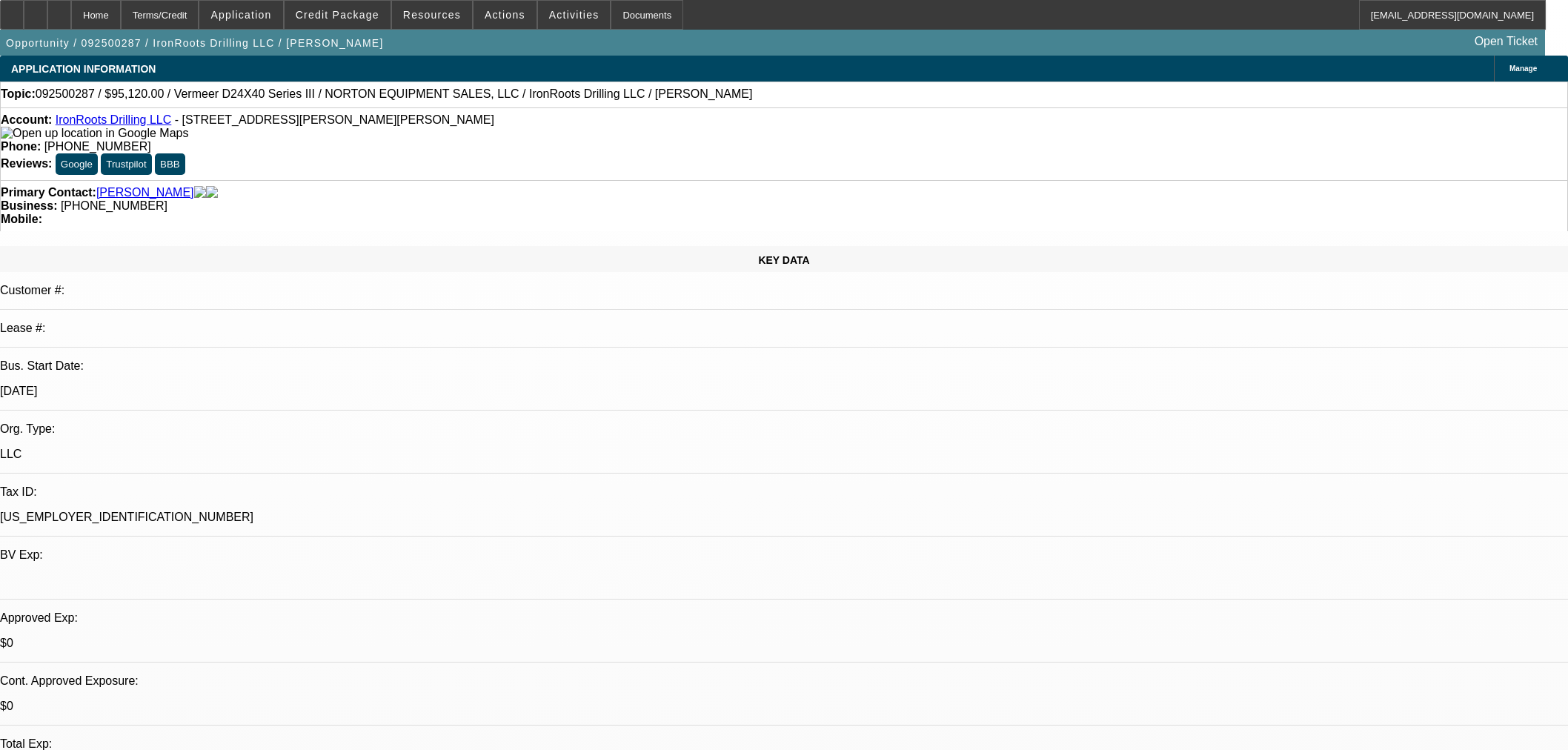
select select "0.15"
select select "2"
select select "0"
select select "6"
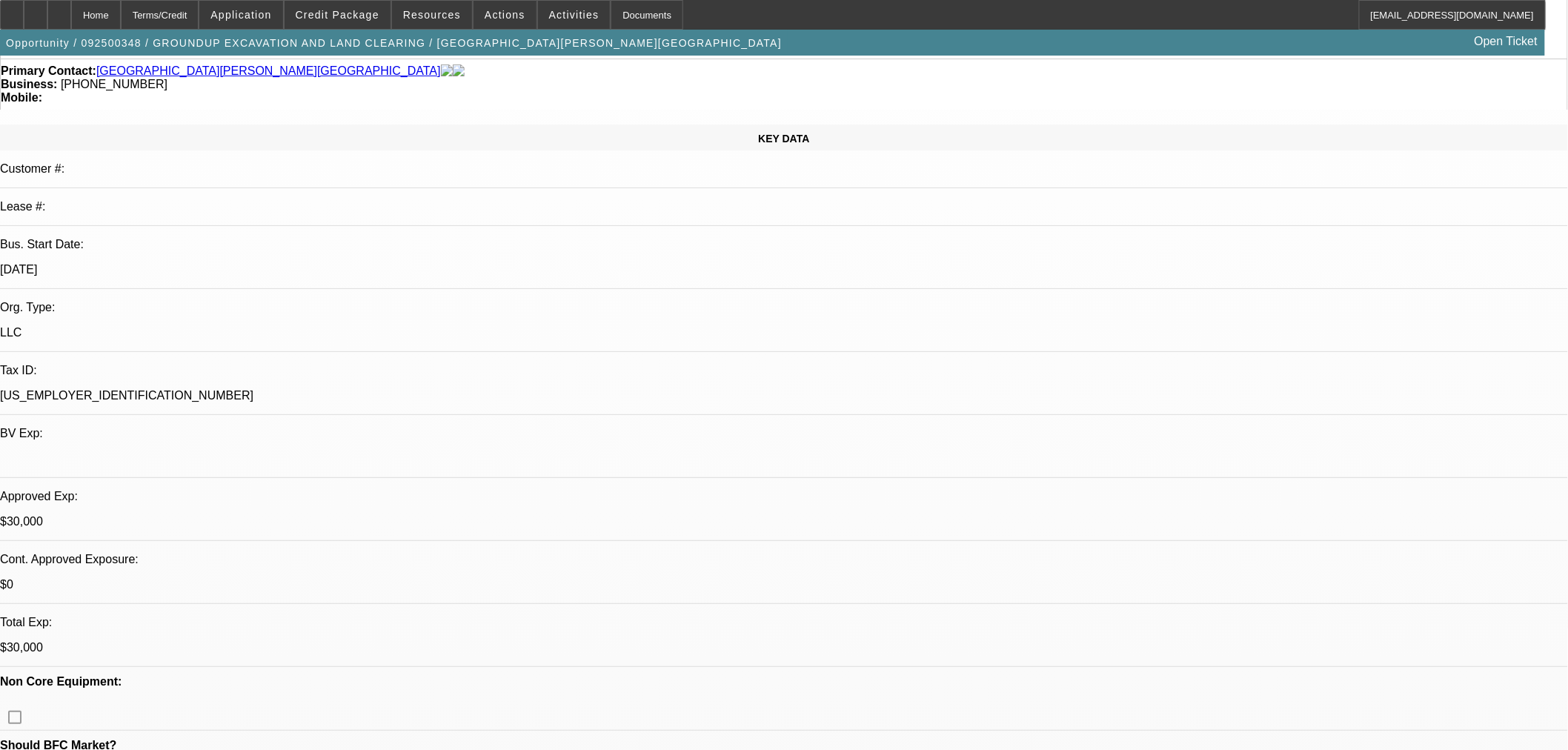
select select "0"
select select "2"
select select "0"
select select "6"
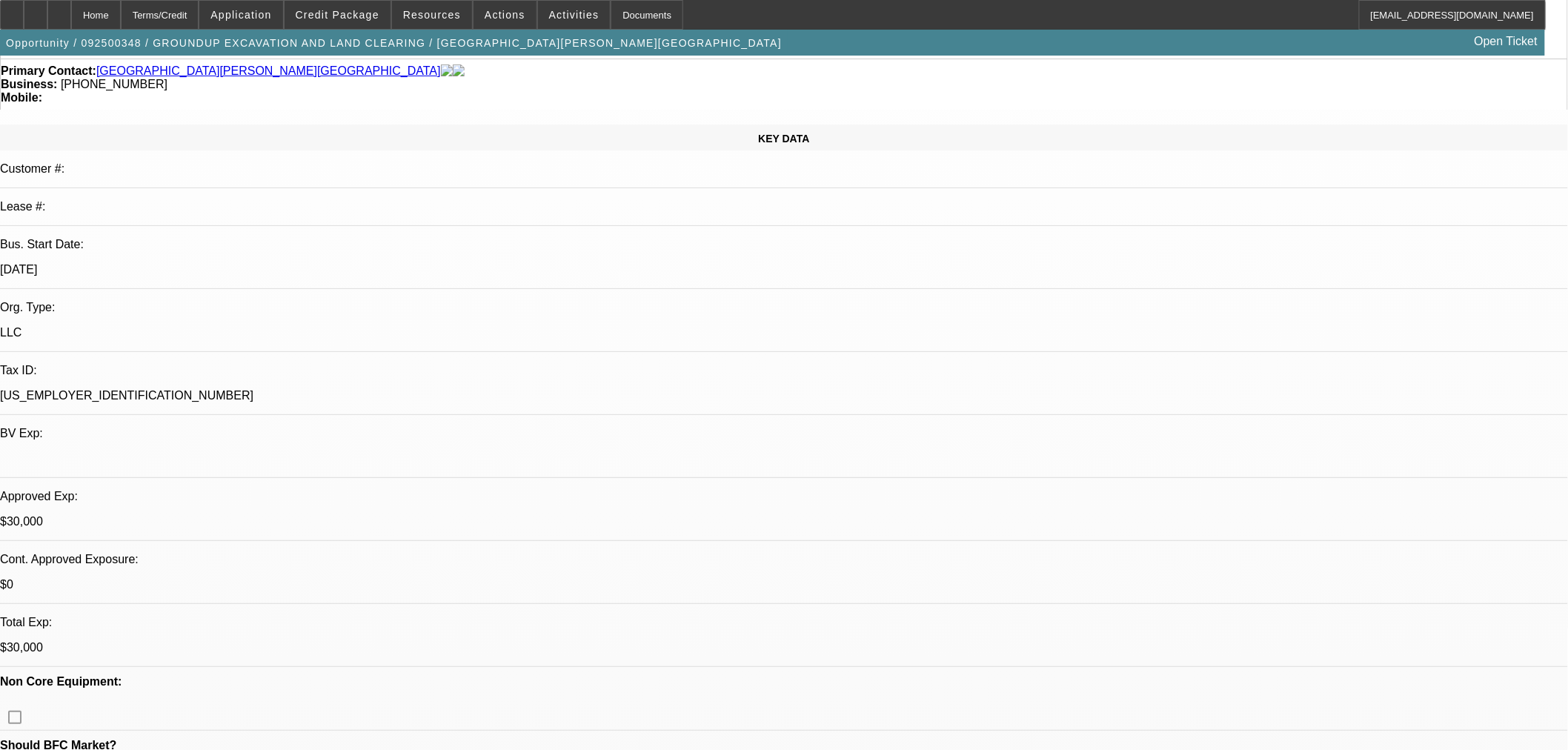
select select "0"
select select "2"
select select "0"
select select "6"
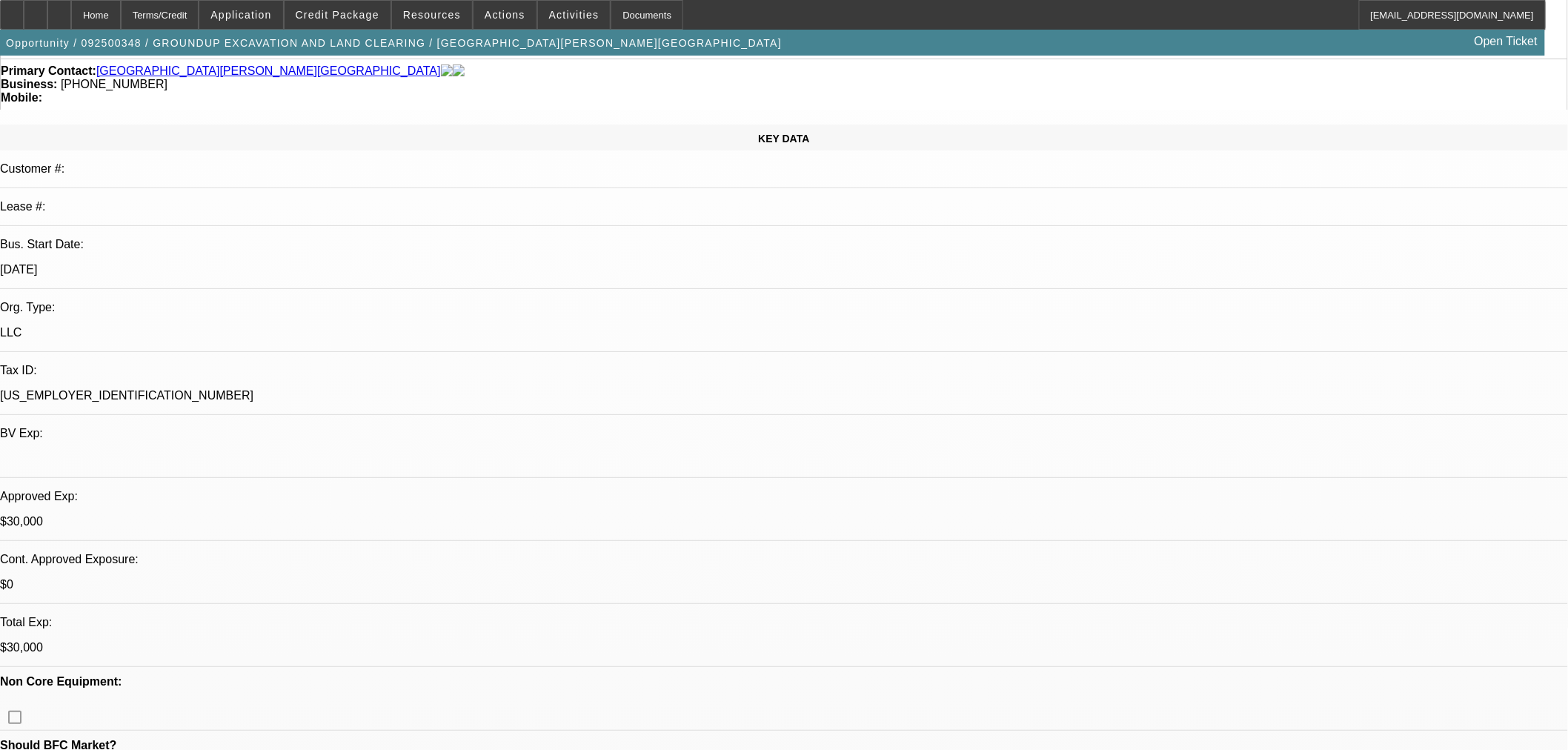
select select "0.15"
select select "2"
select select "0"
select select "6"
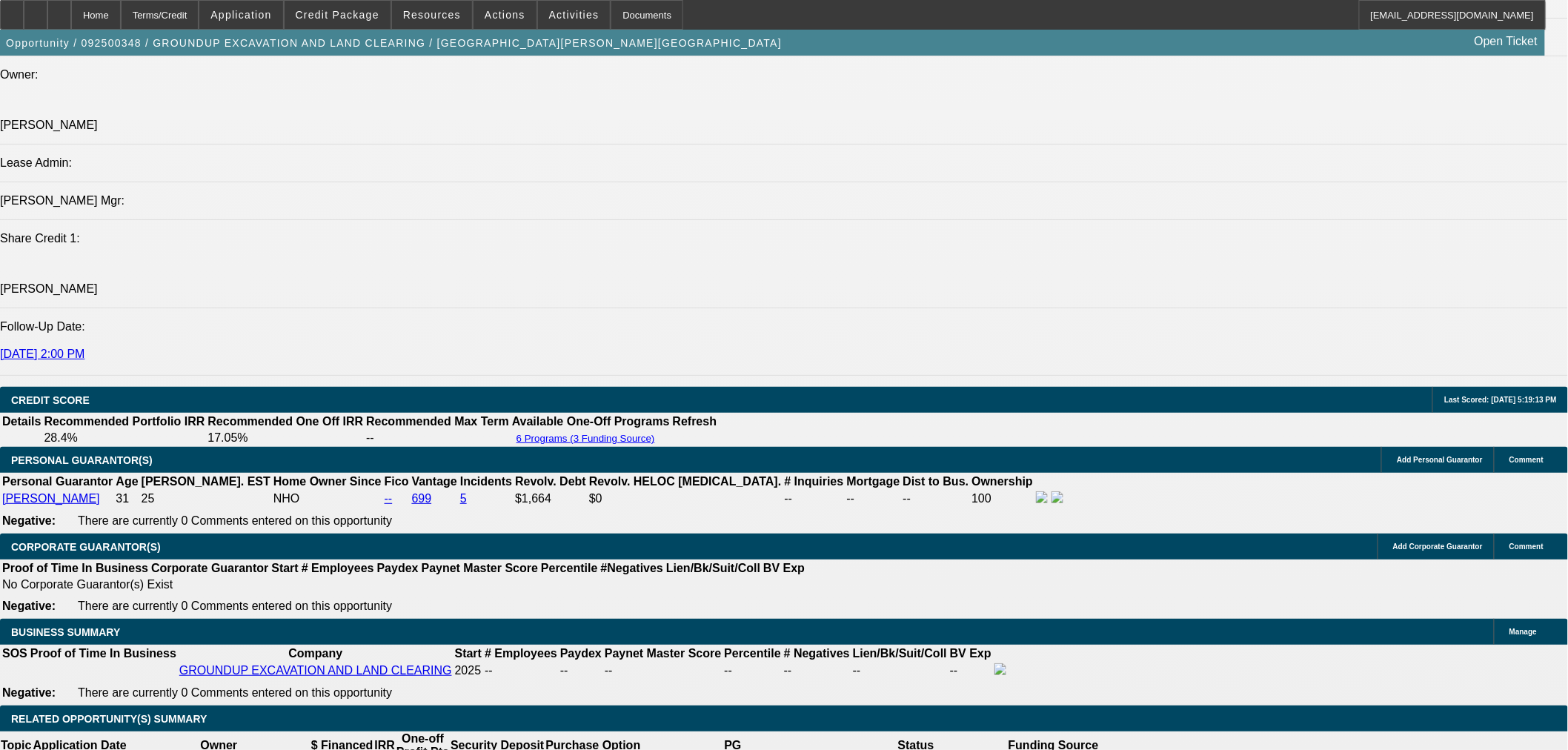
scroll to position [1785, 0]
